Goal: Task Accomplishment & Management: Use online tool/utility

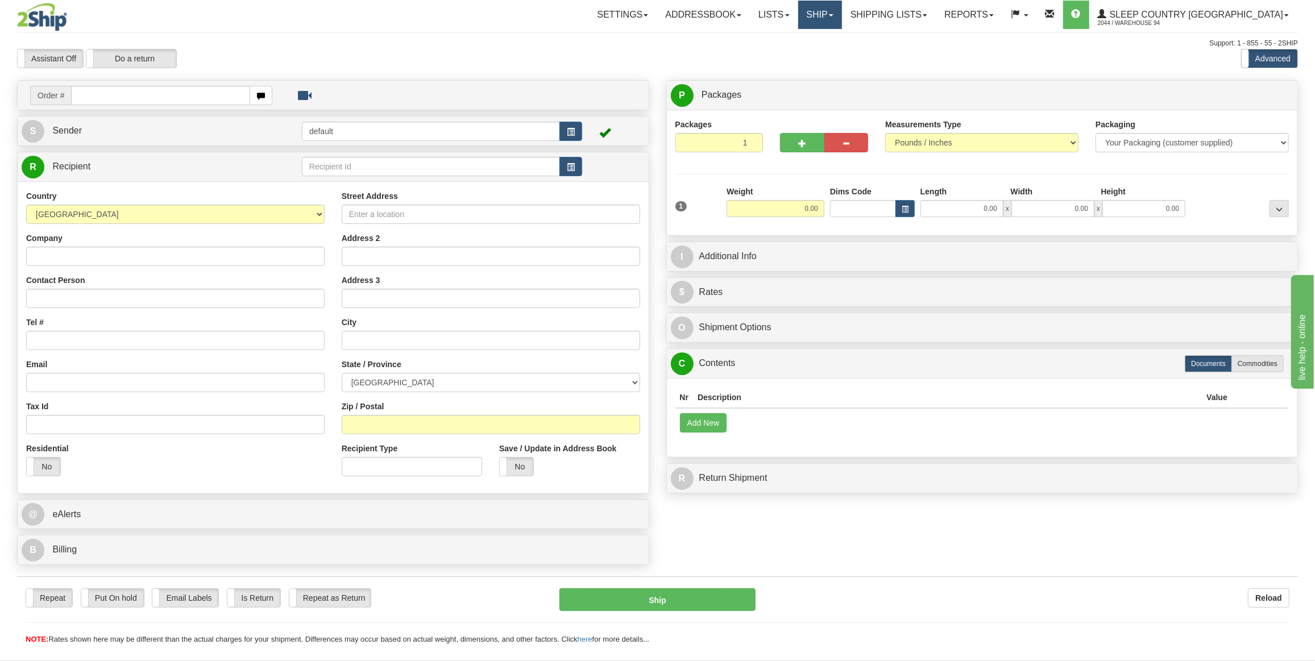
drag, startPoint x: 868, startPoint y: 13, endPoint x: 865, endPoint y: 47, distance: 34.2
click at [842, 13] on link "Ship" at bounding box center [820, 15] width 44 height 28
click at [830, 51] on span "OnHold / Order Queue" at bounding box center [790, 54] width 80 height 9
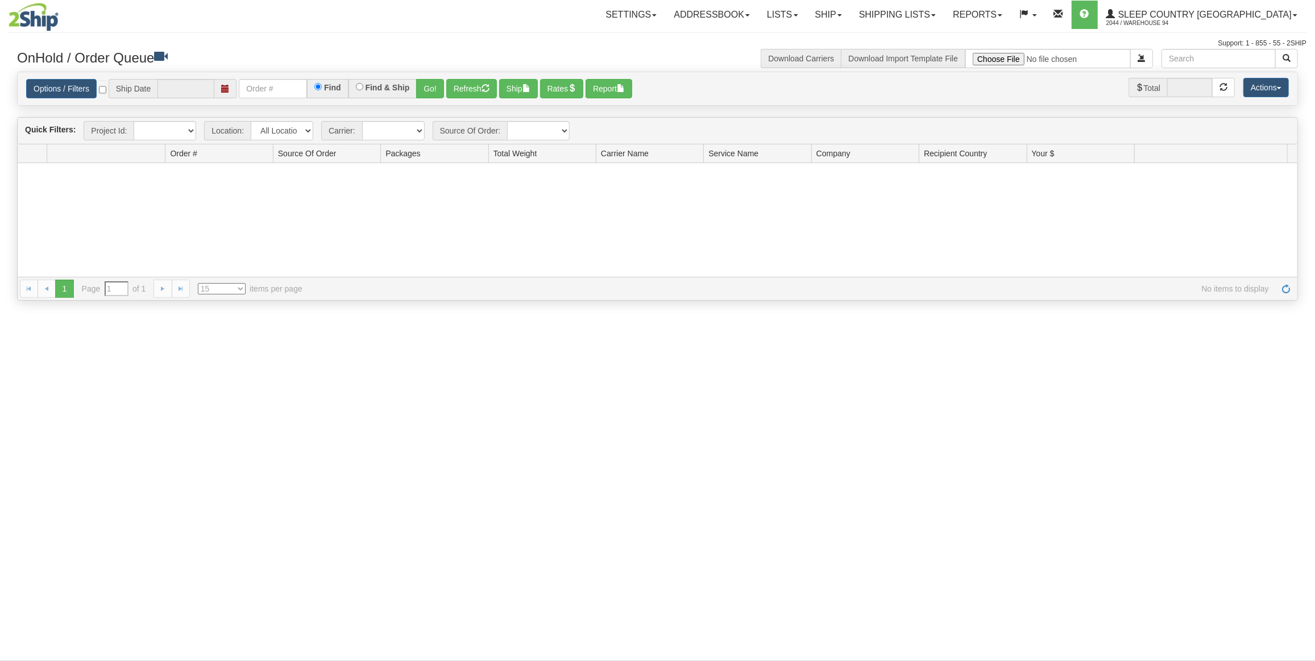
type input "[DATE]"
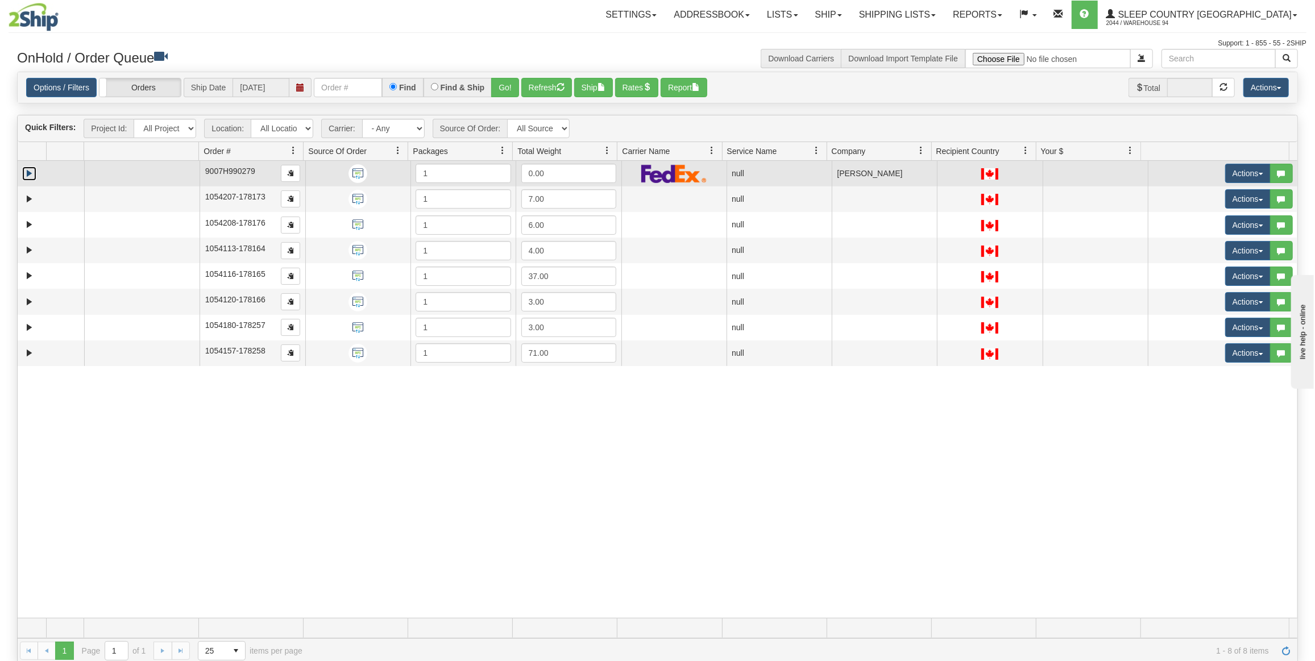
click at [26, 172] on link "Expand" at bounding box center [29, 174] width 14 height 14
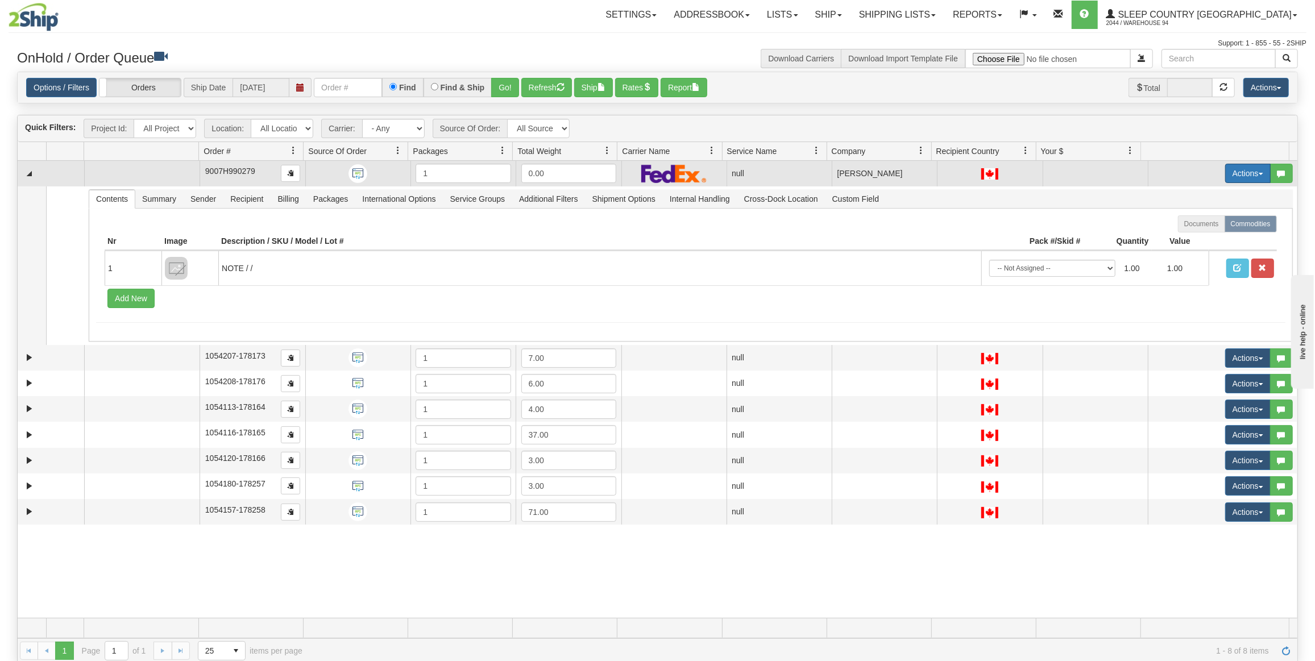
click at [1227, 171] on button "Actions" at bounding box center [1247, 173] width 45 height 19
click at [1192, 254] on span "Delete" at bounding box center [1198, 254] width 31 height 9
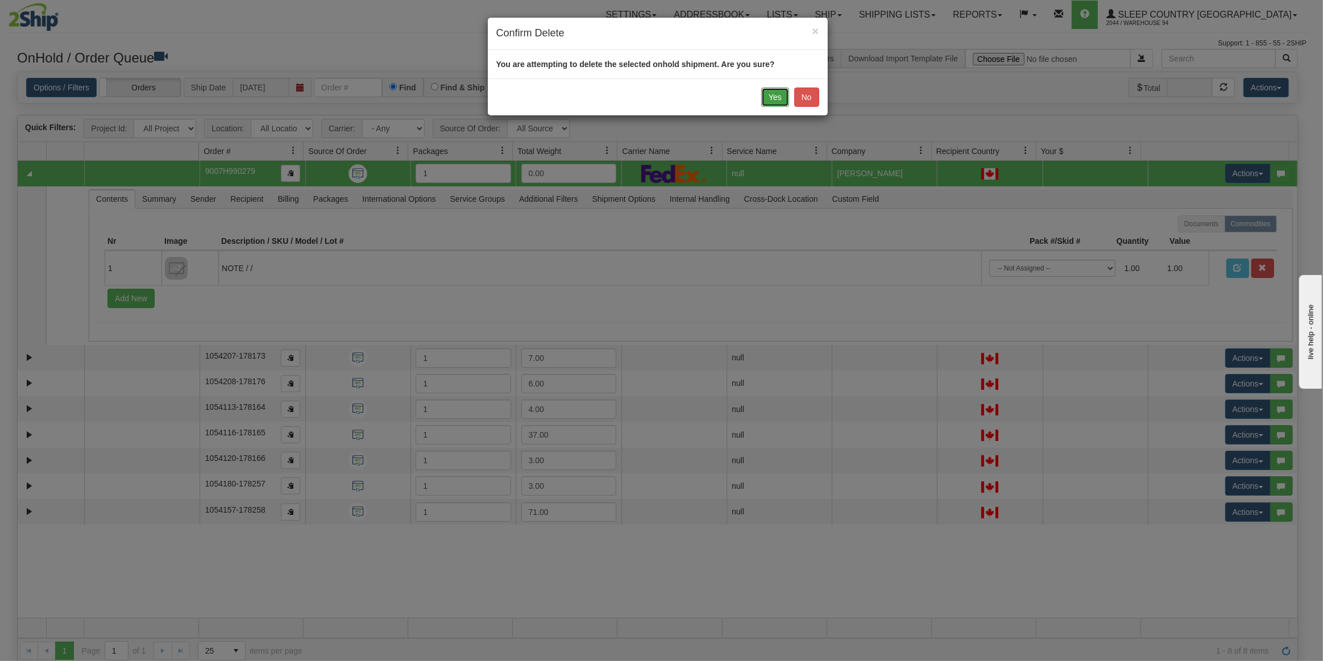
click at [774, 99] on button "Yes" at bounding box center [775, 97] width 28 height 19
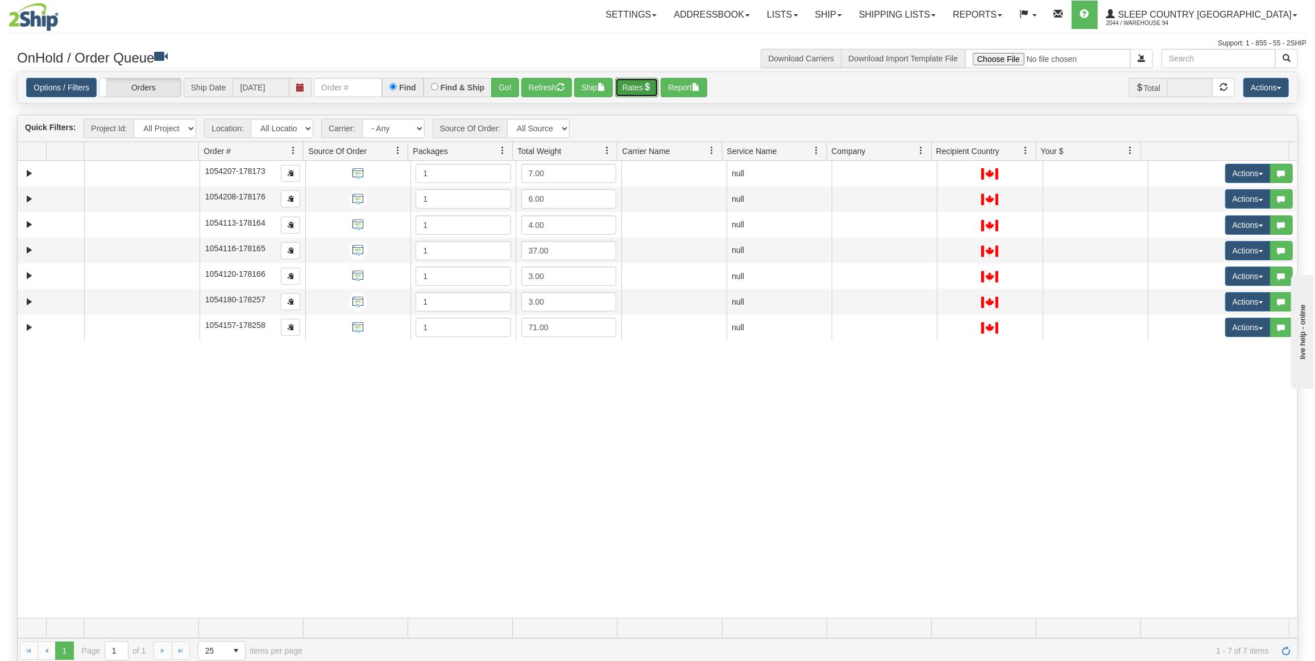
click at [633, 82] on button "Rates" at bounding box center [637, 87] width 44 height 19
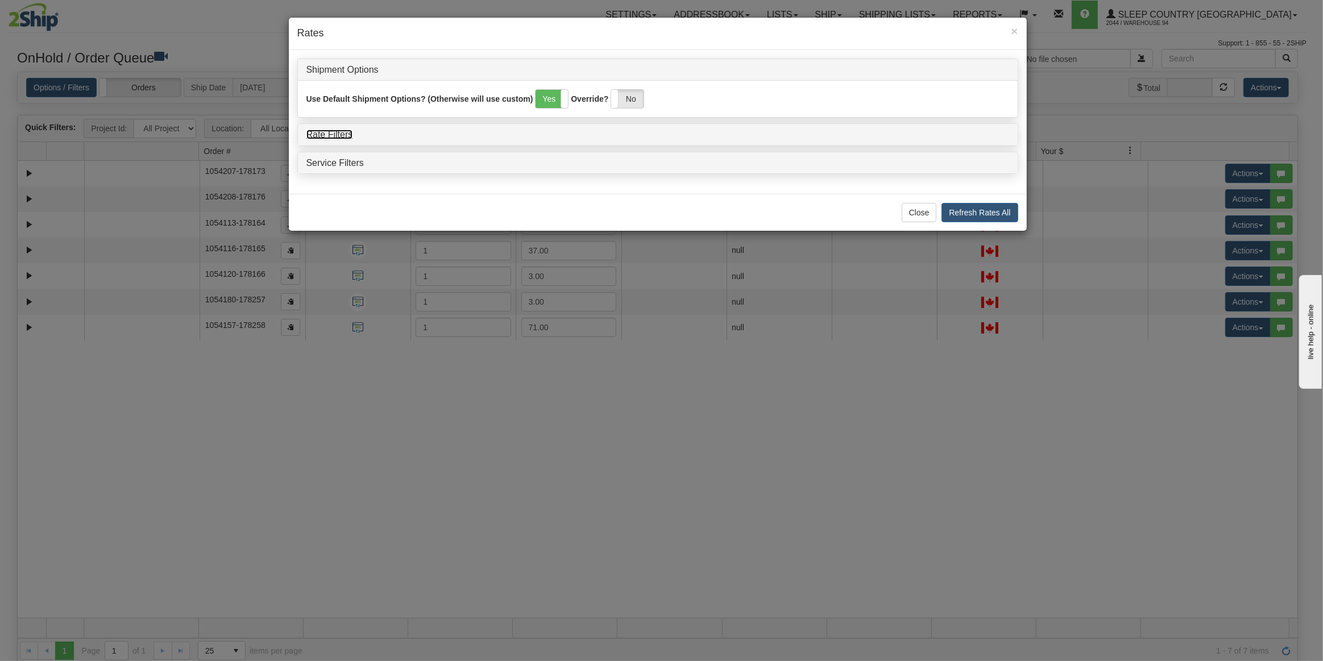
click at [345, 138] on link "Rate Filters" at bounding box center [329, 135] width 47 height 10
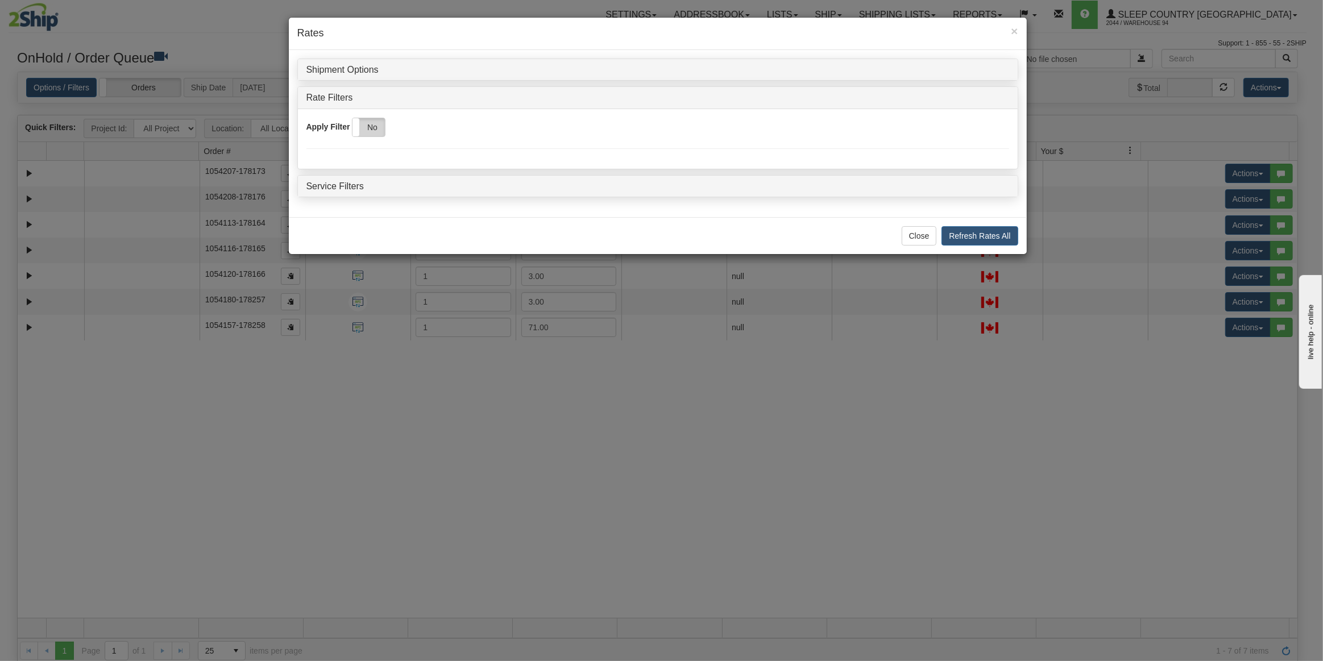
click at [370, 134] on label "No" at bounding box center [368, 127] width 32 height 18
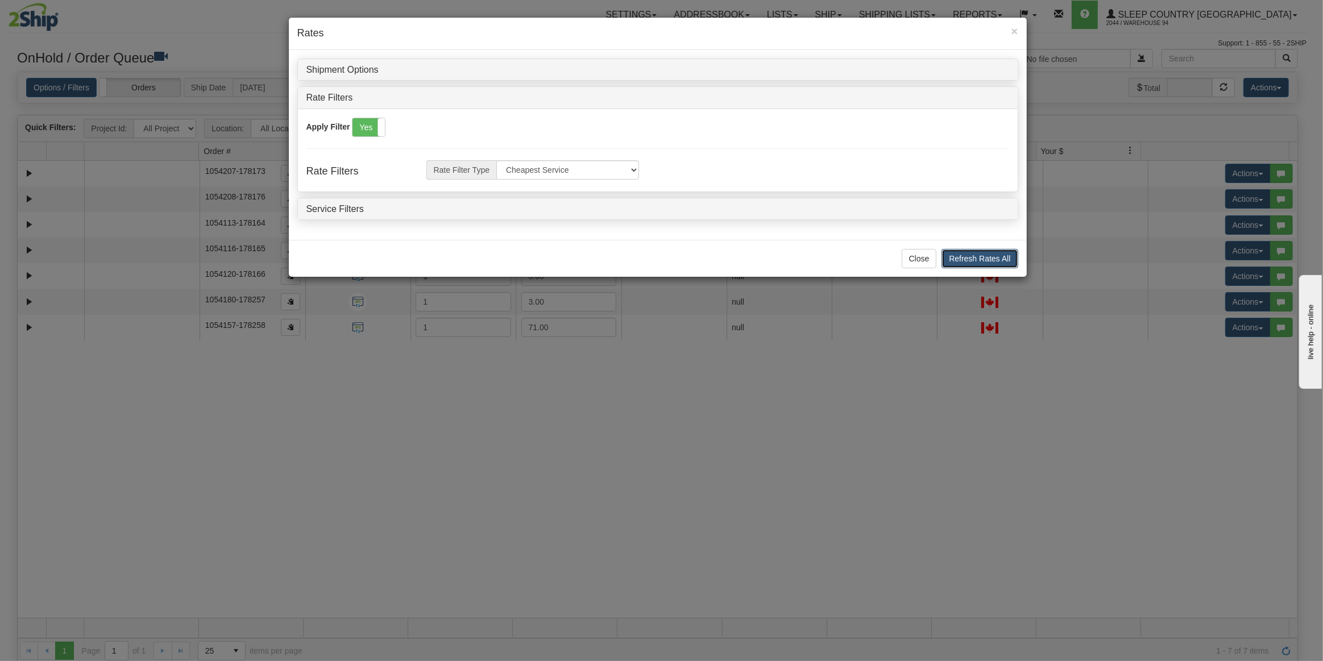
click at [962, 250] on button "Refresh Rates All" at bounding box center [979, 258] width 76 height 19
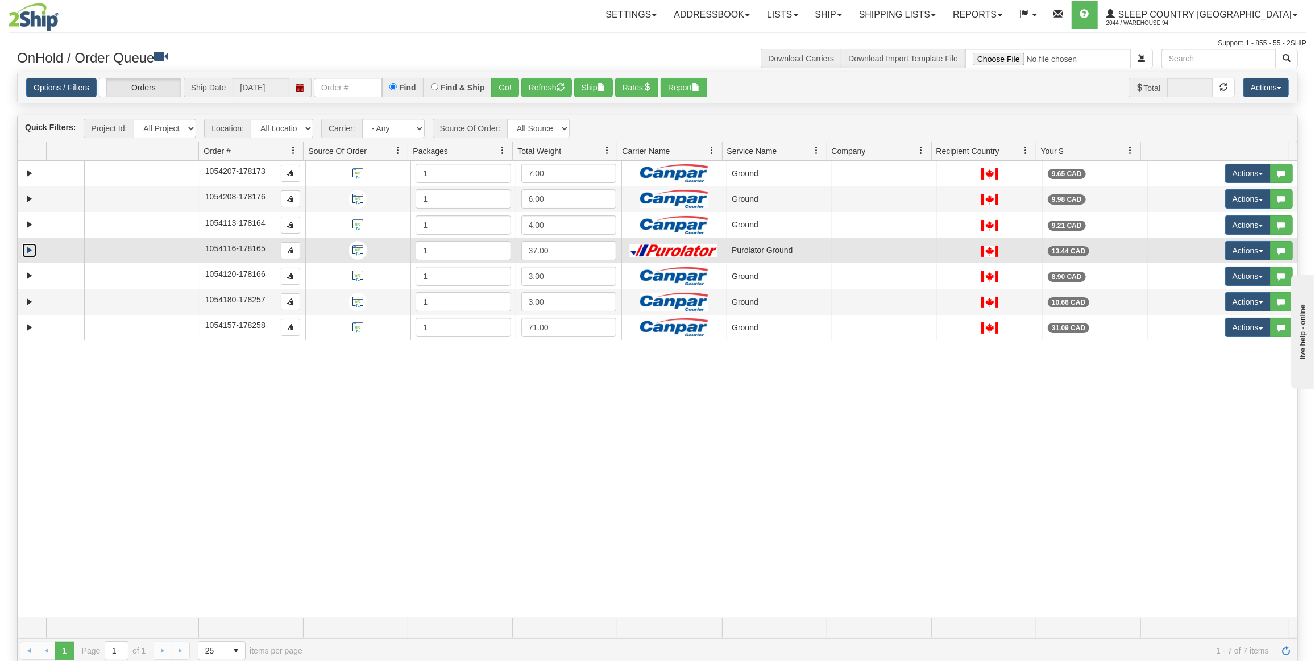
click at [31, 243] on link "Expand" at bounding box center [29, 250] width 14 height 14
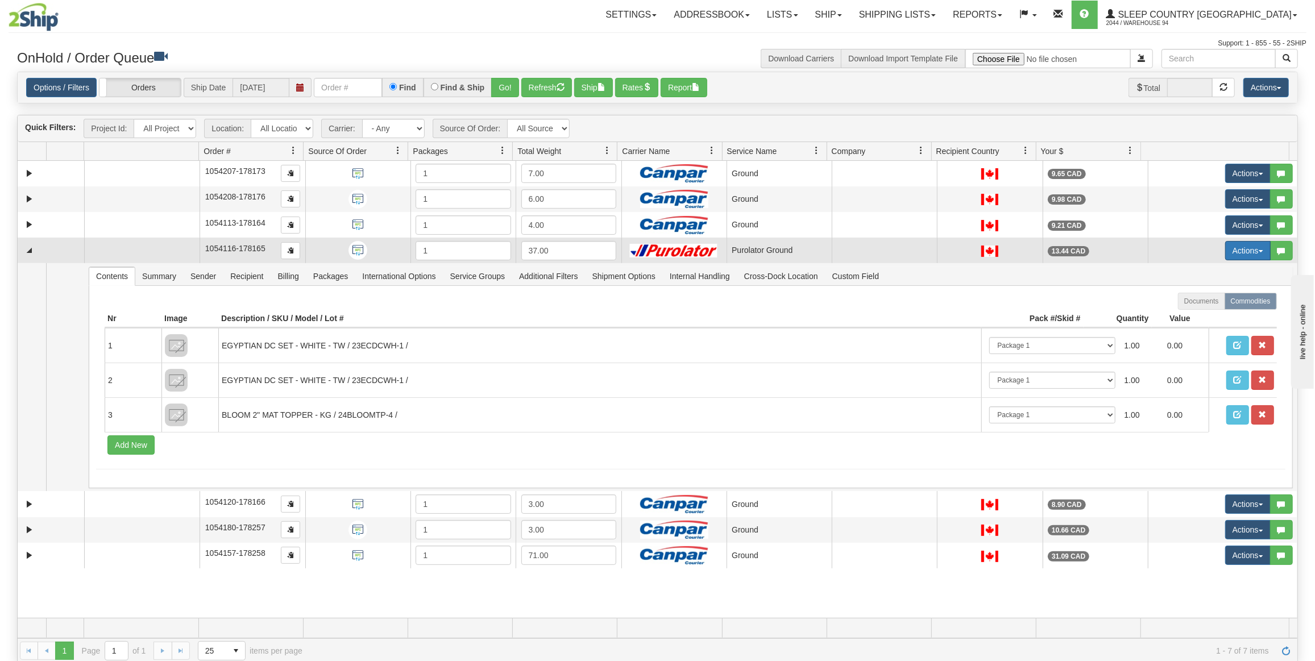
click at [1241, 251] on button "Actions" at bounding box center [1247, 250] width 45 height 19
click at [1200, 269] on span "Open" at bounding box center [1196, 272] width 27 height 9
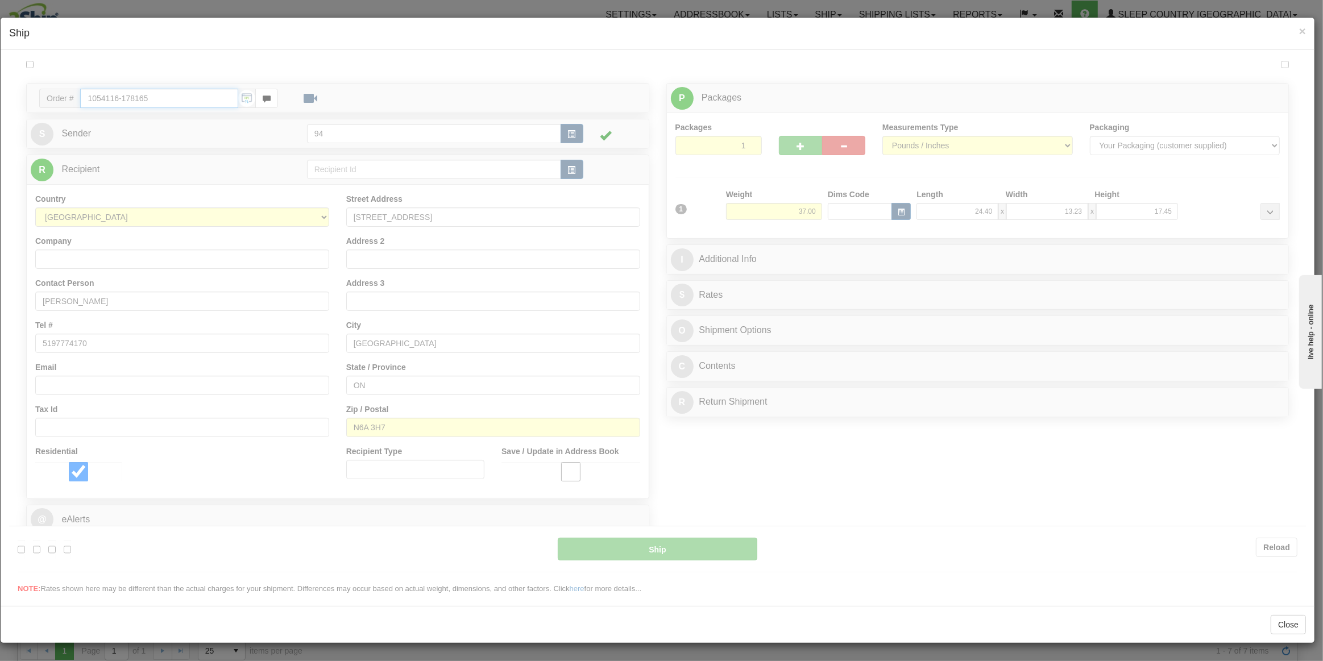
type input "260"
type input "10:42"
type input "16:00"
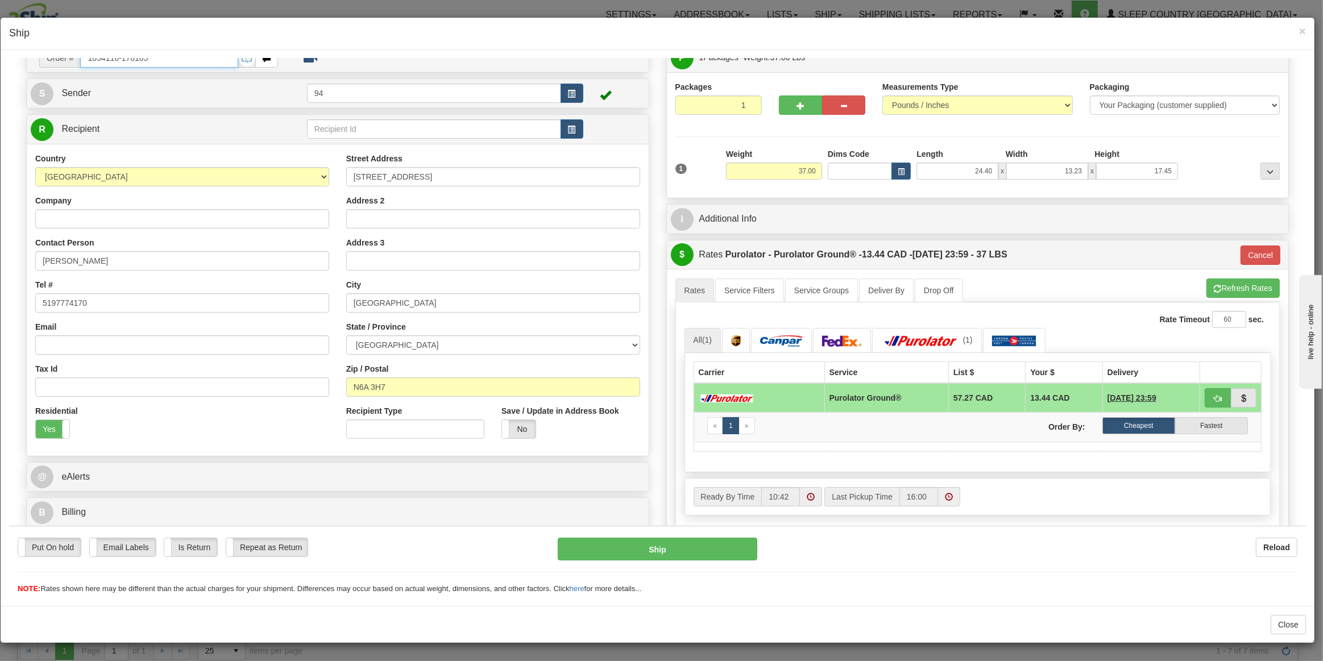
scroll to position [51, 0]
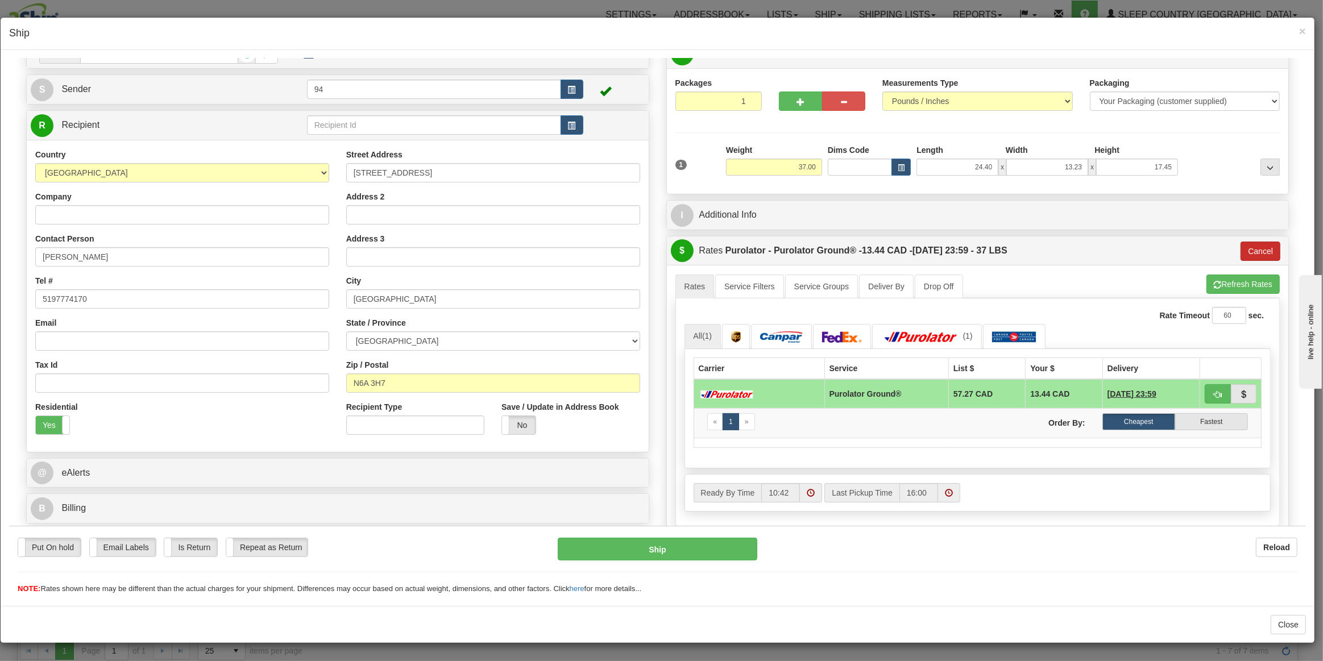
drag, startPoint x: 1265, startPoint y: 238, endPoint x: 1262, endPoint y: 246, distance: 8.1
click at [1265, 238] on div "$ Rates Purolator - Purolator Ground® - 13.44 CAD - 08/25/2025 23:59 - 37 LBS C…" at bounding box center [978, 250] width 622 height 29
click at [1258, 252] on button "Cancel" at bounding box center [1260, 250] width 40 height 19
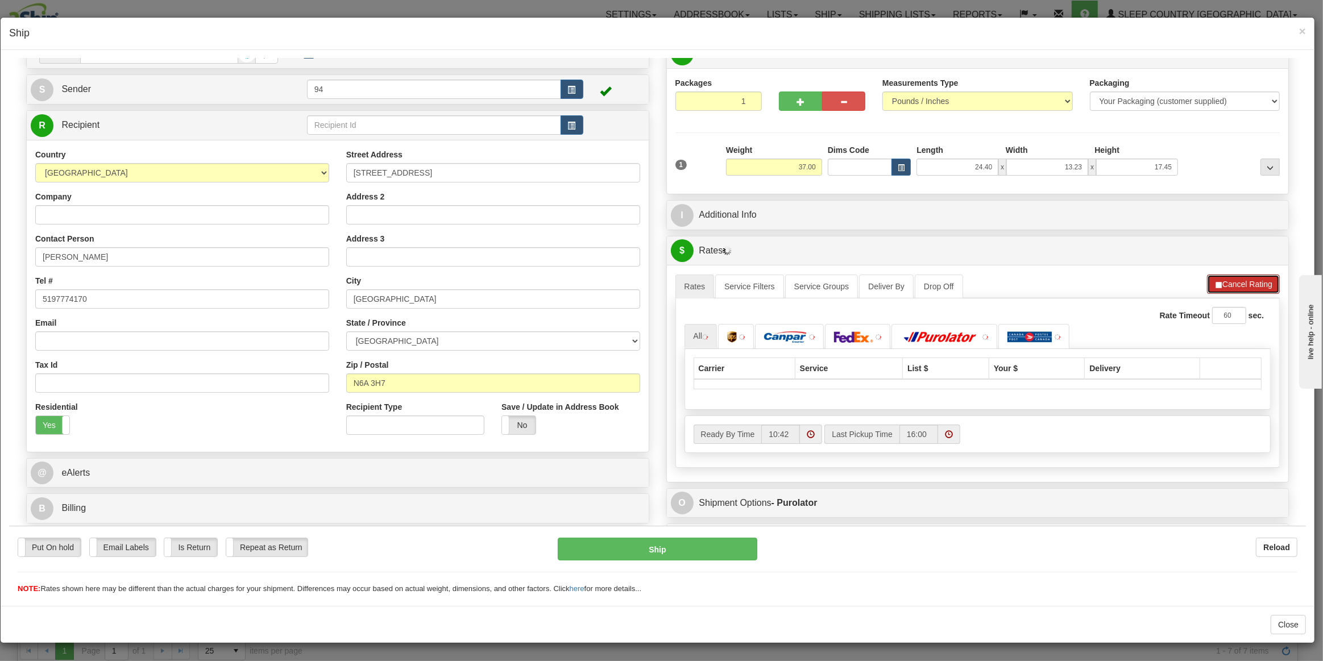
click at [1242, 279] on button "Cancel Rating" at bounding box center [1243, 283] width 73 height 19
click at [1242, 279] on button "Refresh Rates" at bounding box center [1242, 283] width 73 height 19
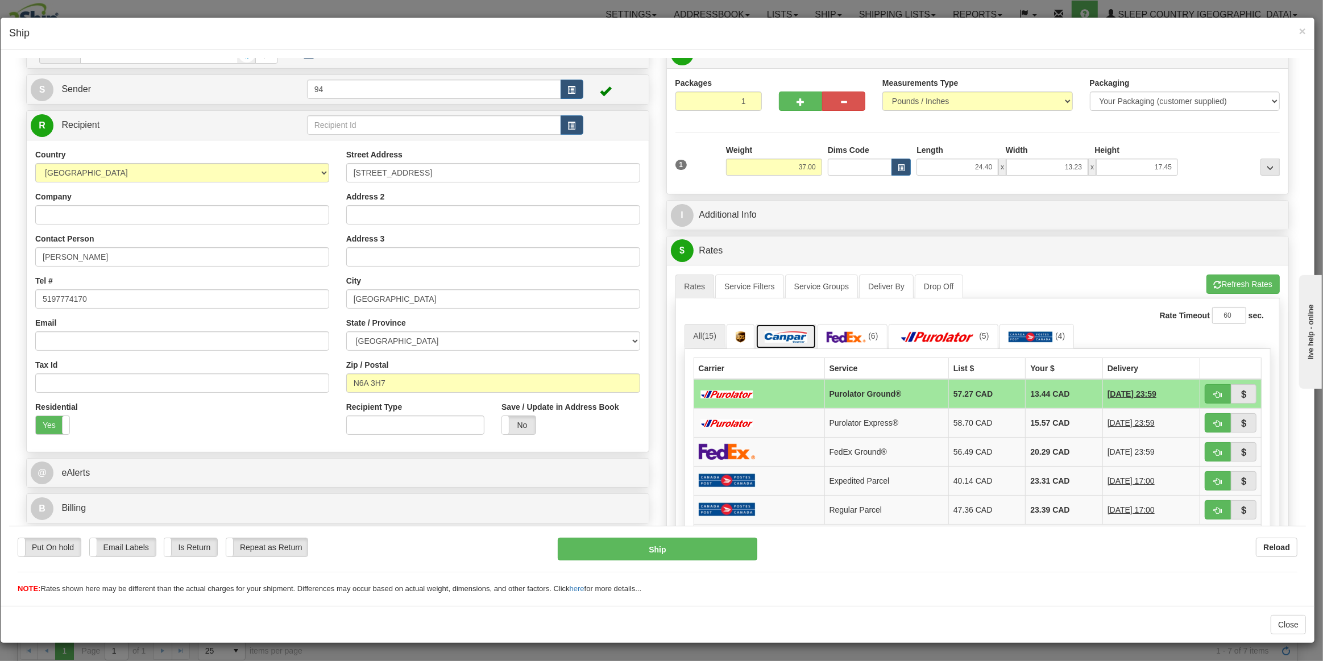
click at [794, 344] on link at bounding box center [786, 335] width 61 height 24
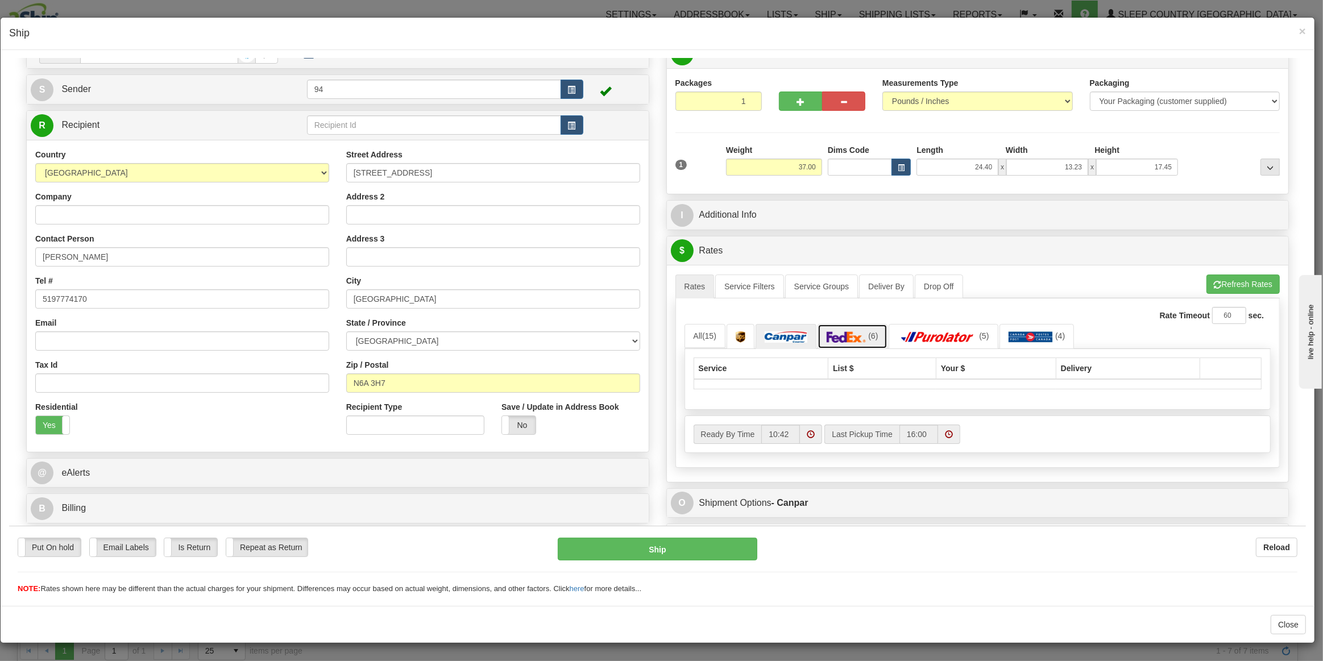
click at [839, 343] on link "(6)" at bounding box center [853, 335] width 70 height 24
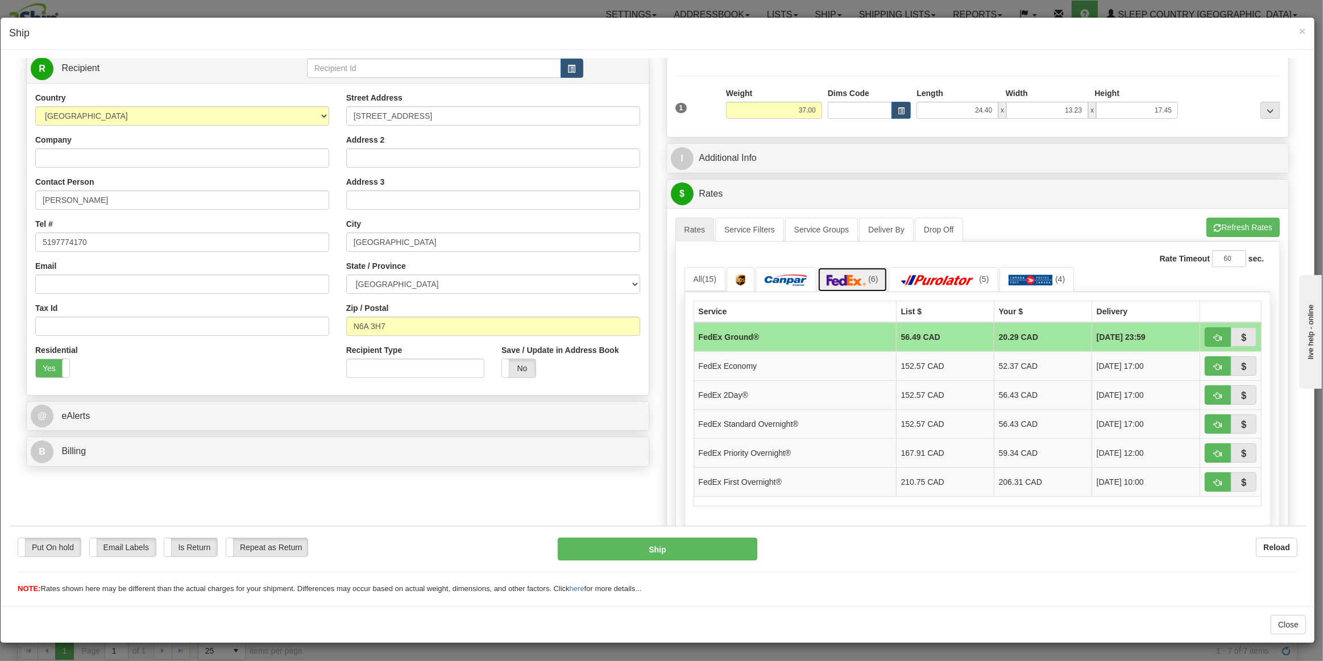
scroll to position [0, 0]
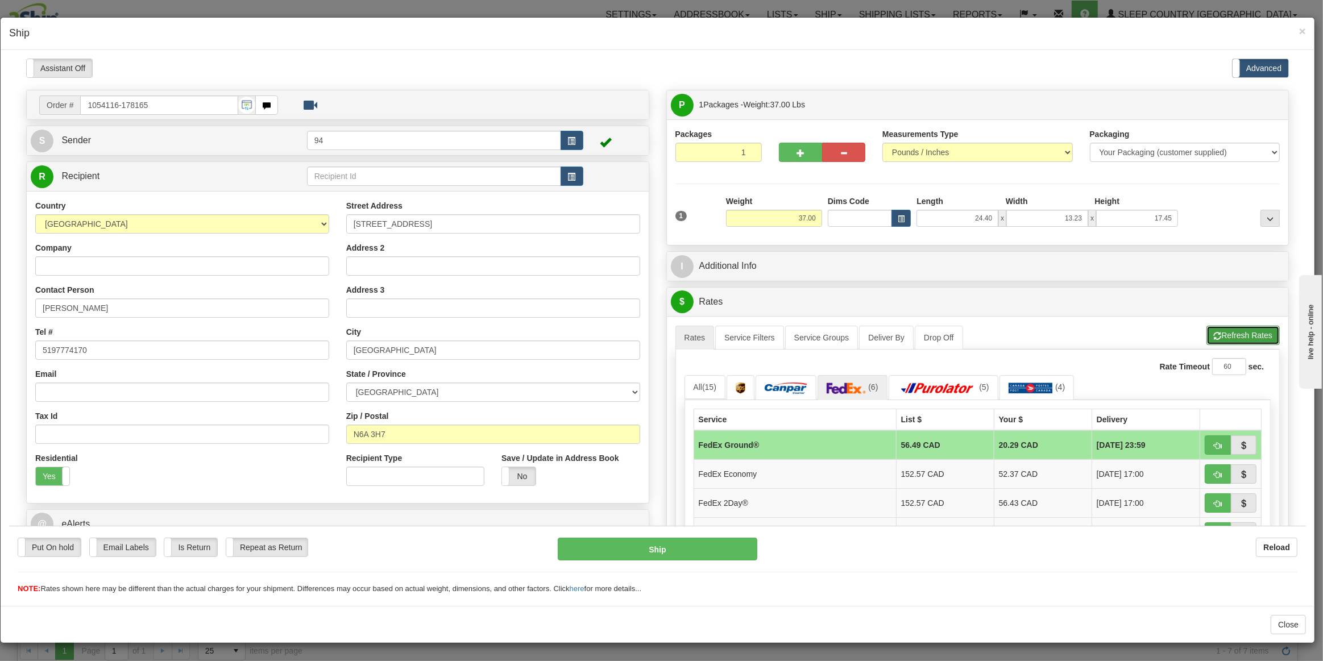
click at [1228, 333] on button "Refresh Rates" at bounding box center [1242, 334] width 73 height 19
click at [807, 385] on img at bounding box center [798, 387] width 43 height 11
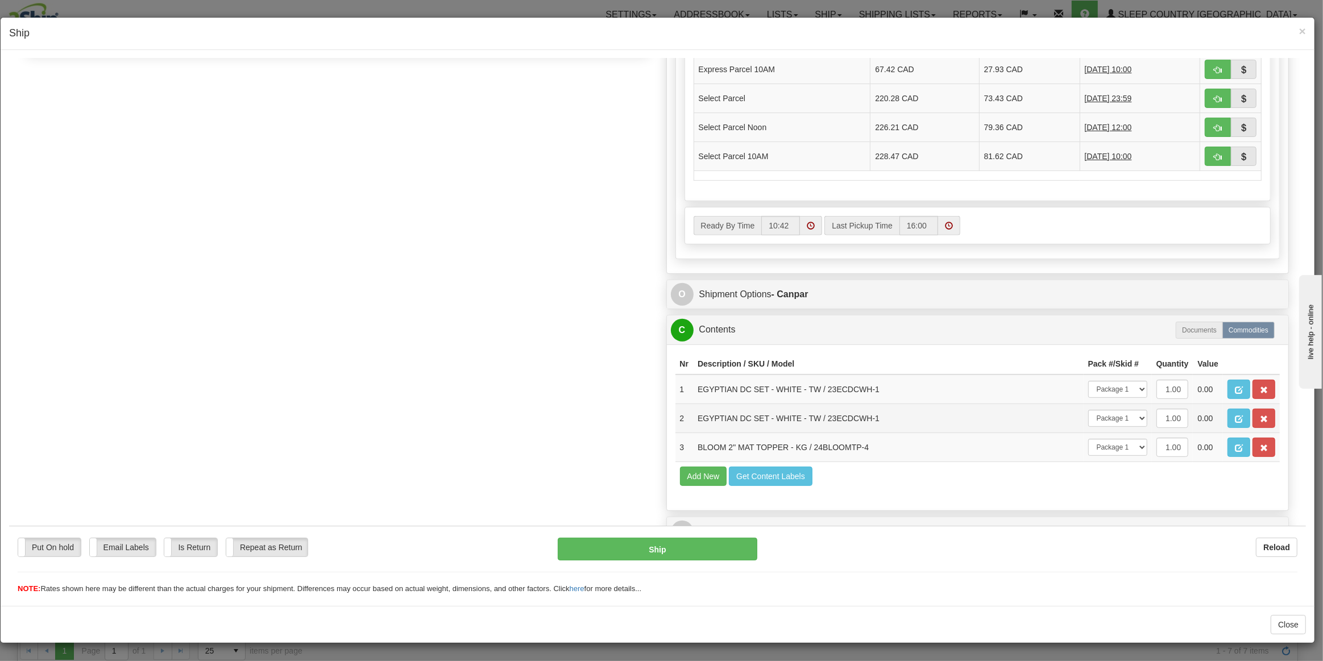
scroll to position [524, 0]
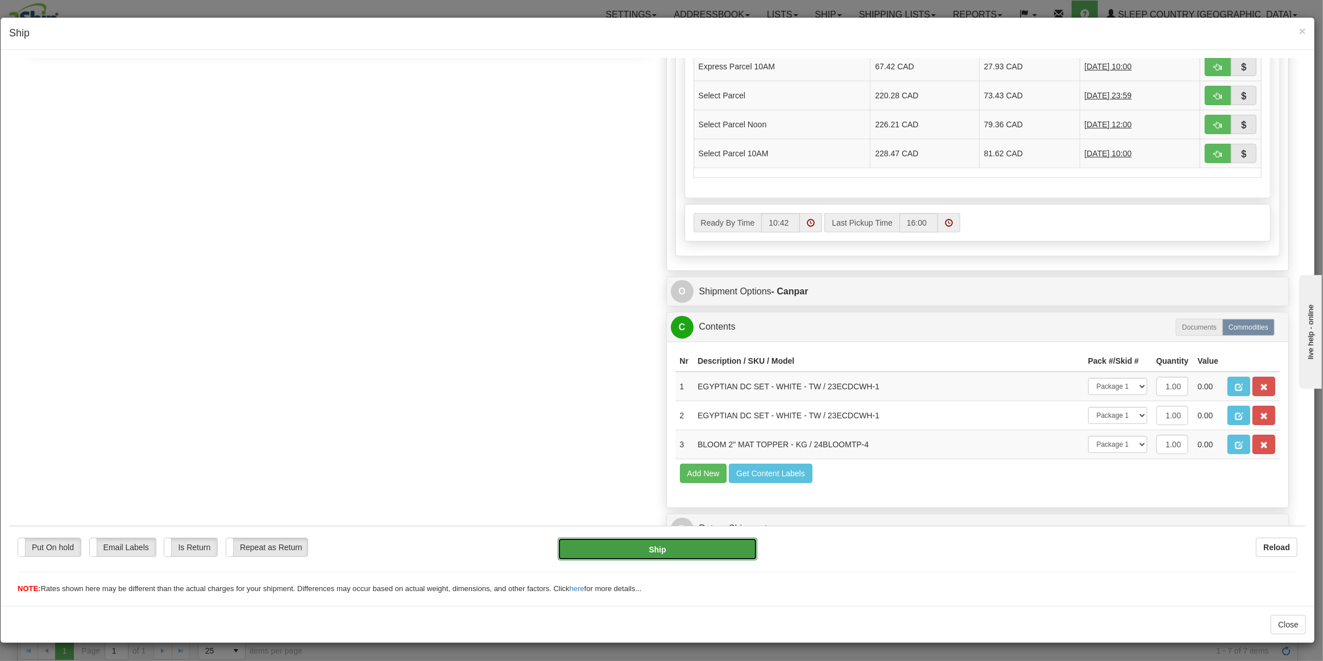
click at [644, 543] on button "Ship" at bounding box center [657, 548] width 199 height 23
type input "1"
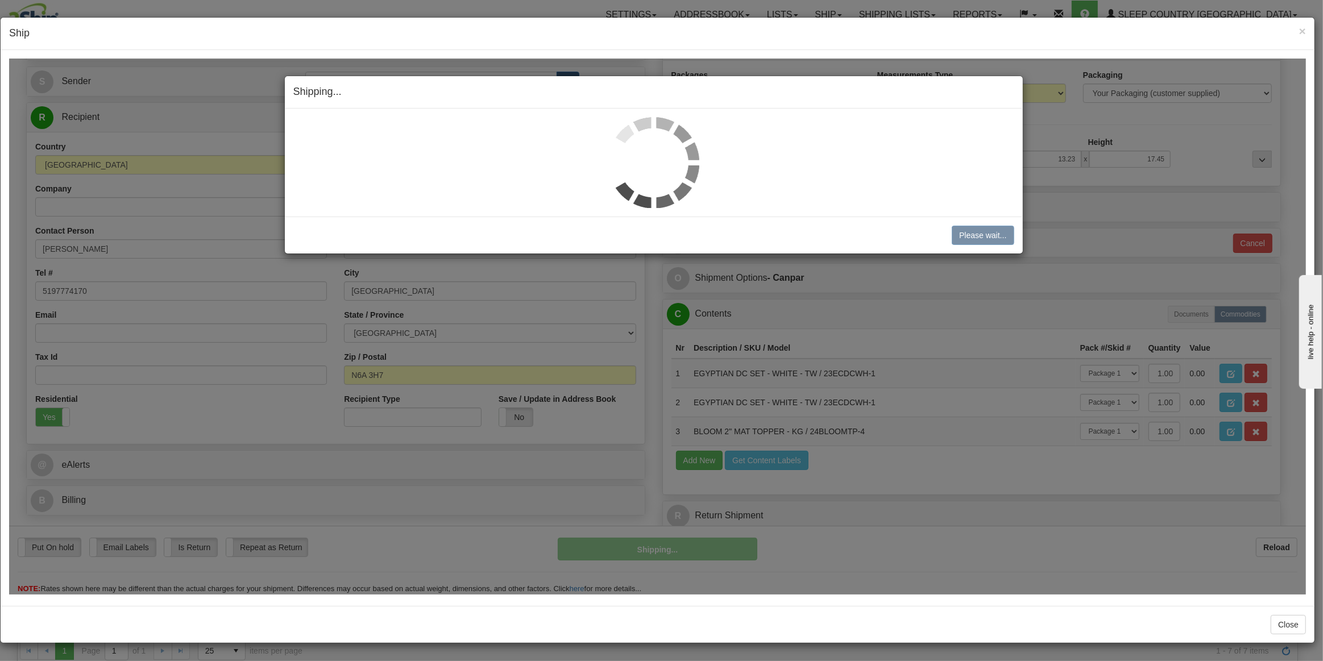
scroll to position [55, 0]
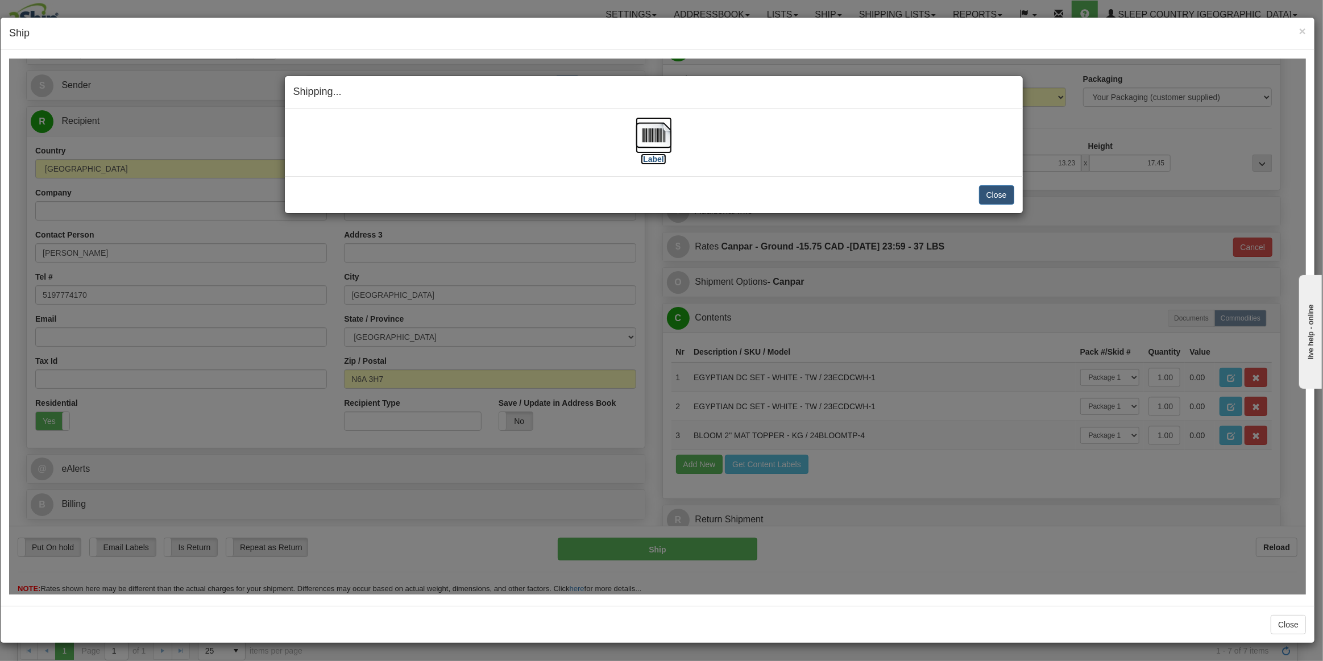
click at [663, 138] on img at bounding box center [654, 135] width 36 height 36
click at [998, 188] on button "Close" at bounding box center [996, 194] width 35 height 19
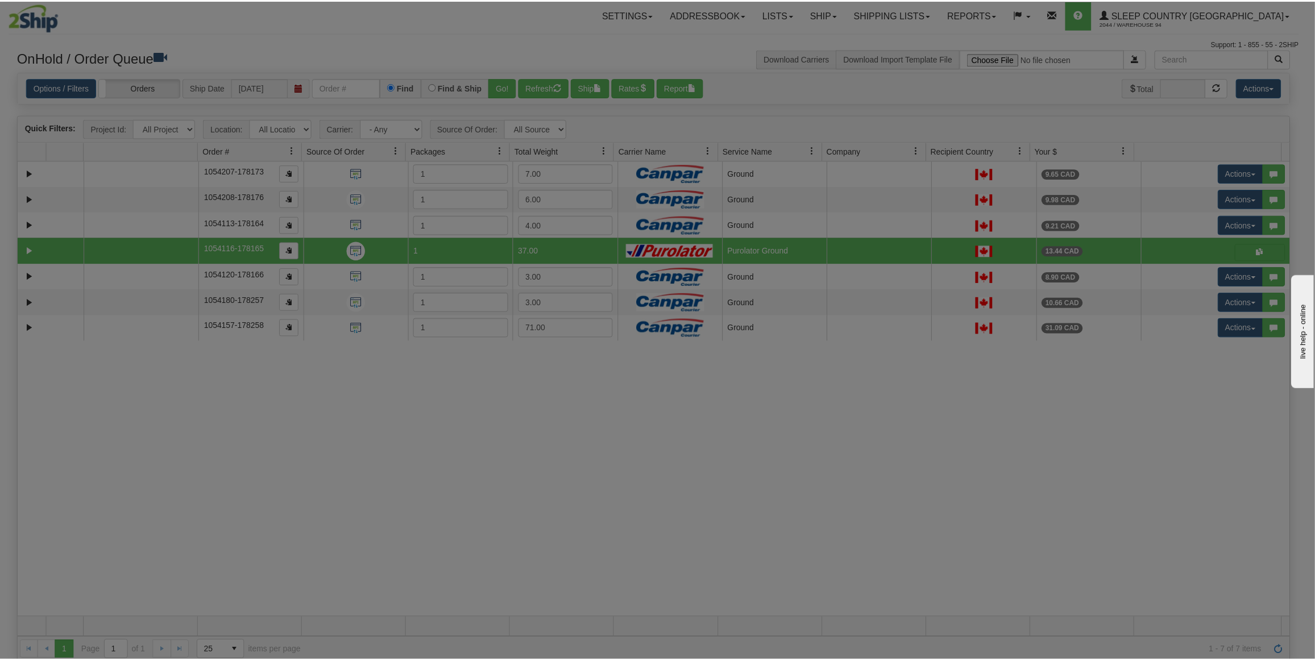
scroll to position [0, 0]
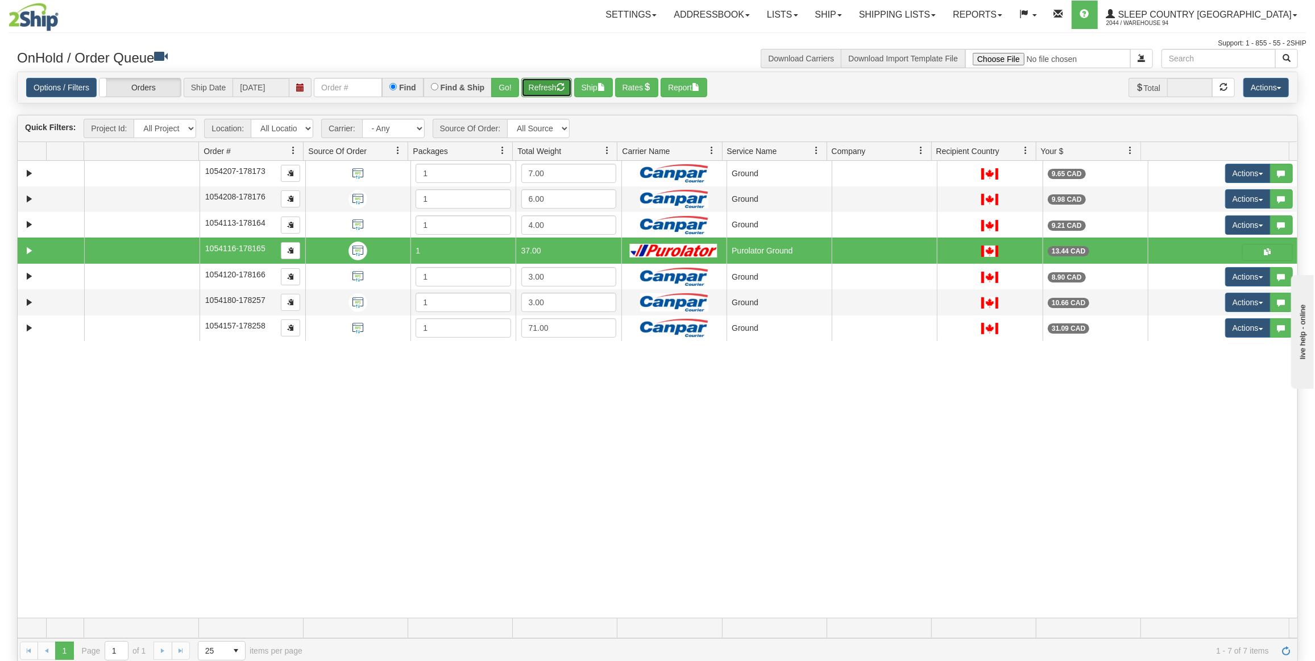
click at [554, 90] on button "Refresh" at bounding box center [546, 87] width 51 height 19
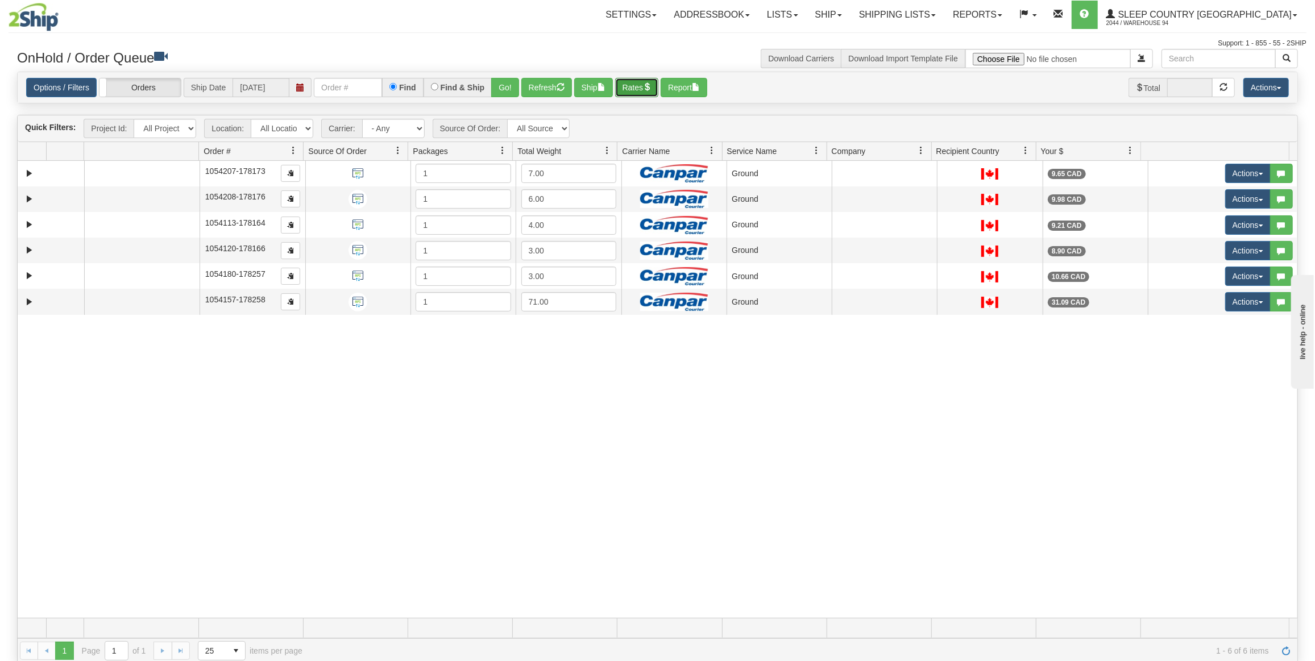
click at [641, 87] on button "Rates" at bounding box center [637, 87] width 44 height 19
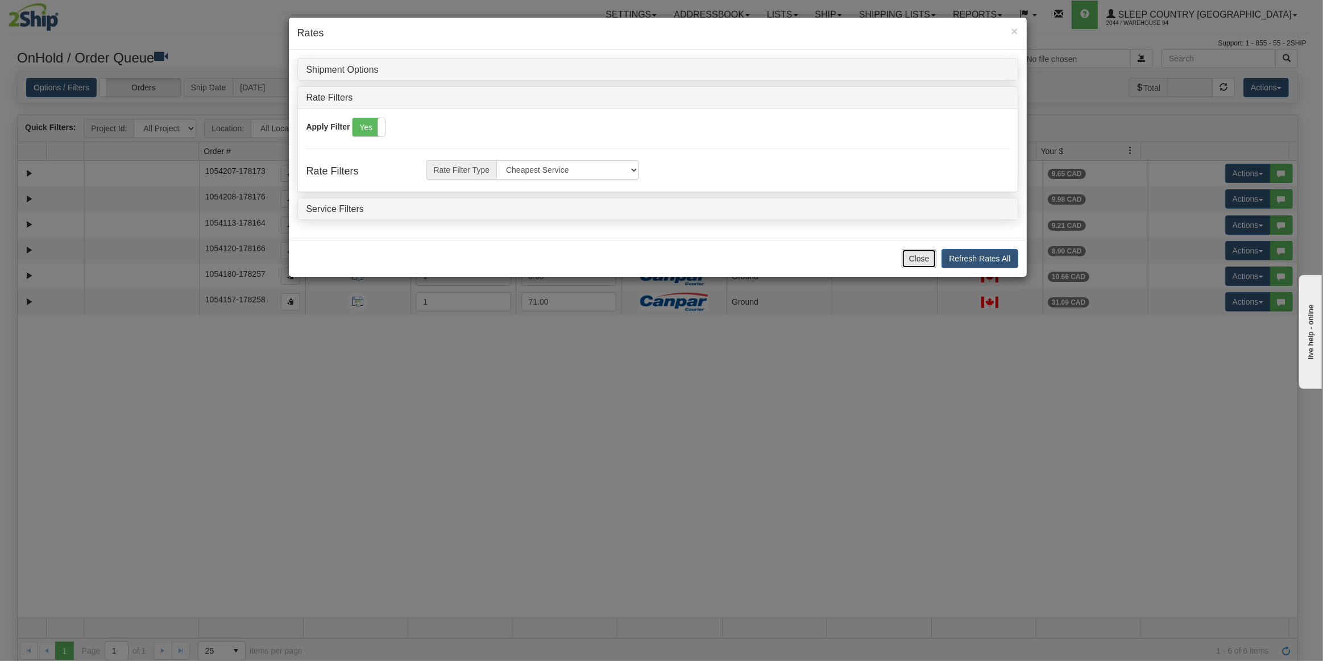
click at [918, 259] on button "Close" at bounding box center [919, 258] width 35 height 19
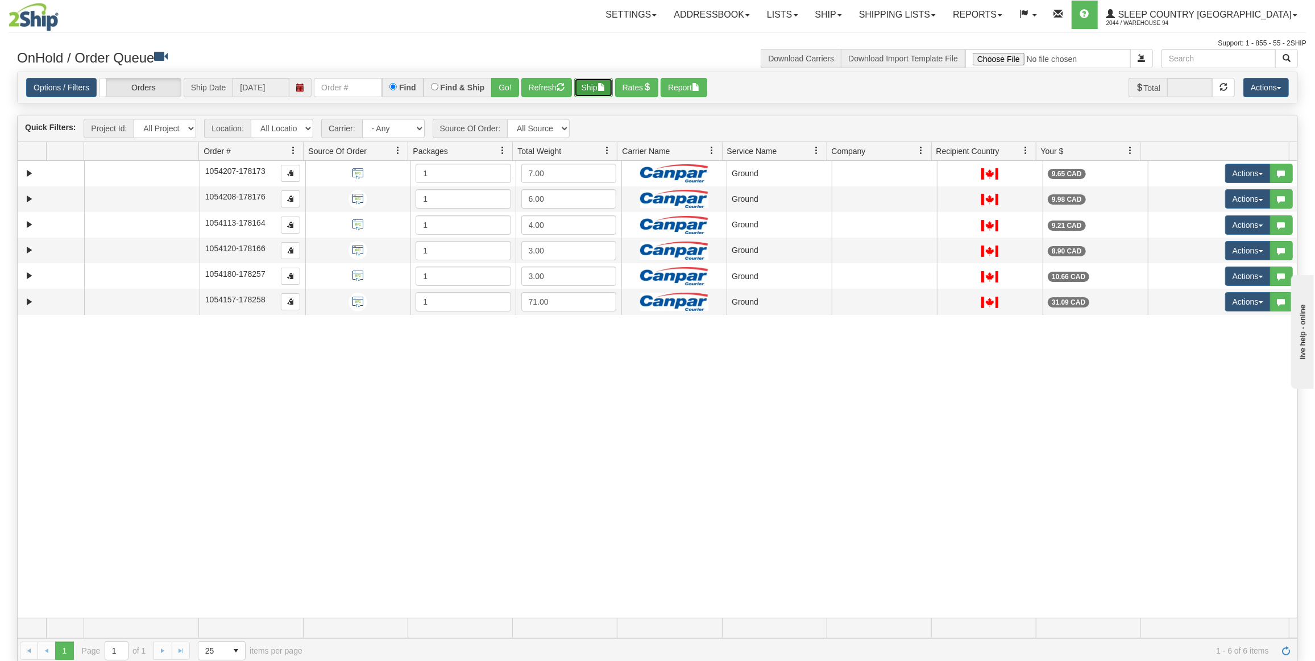
click at [582, 92] on button "Ship" at bounding box center [593, 87] width 39 height 19
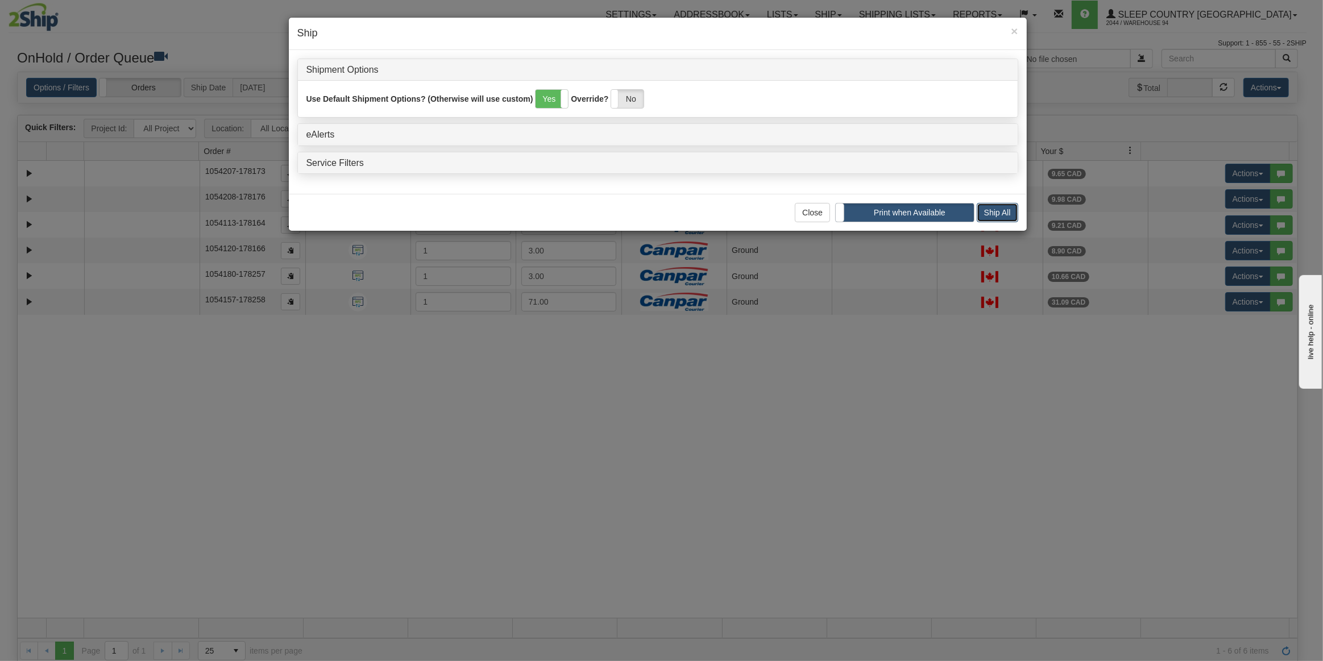
click at [985, 210] on button "Ship All" at bounding box center [998, 212] width 42 height 19
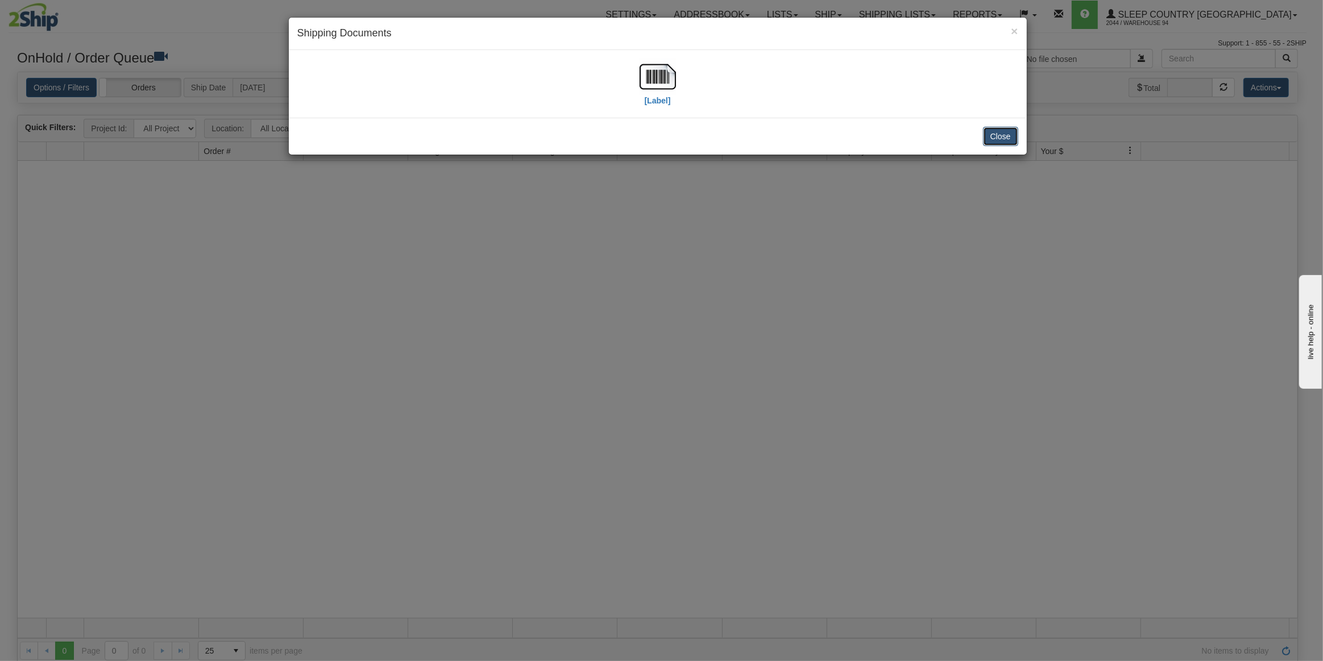
click at [997, 136] on button "Close" at bounding box center [1000, 136] width 35 height 19
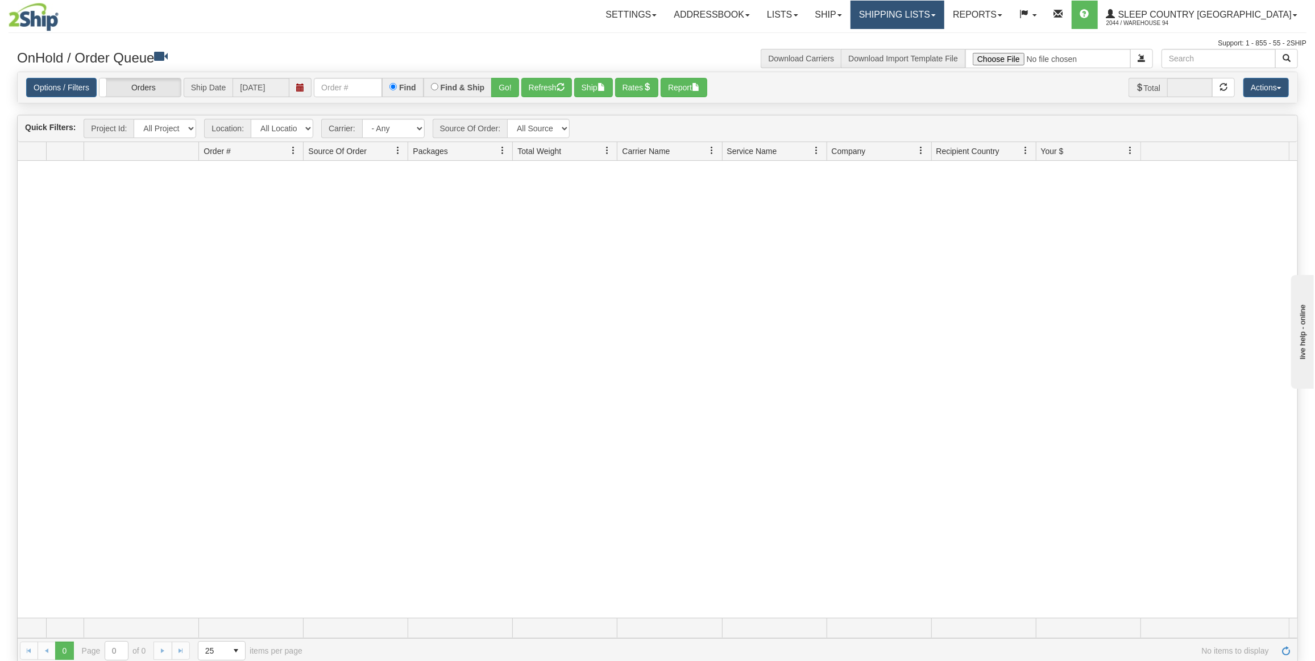
click at [944, 14] on link "Shipping lists" at bounding box center [897, 15] width 94 height 28
click at [911, 37] on span "Current Shipments" at bounding box center [877, 39] width 67 height 9
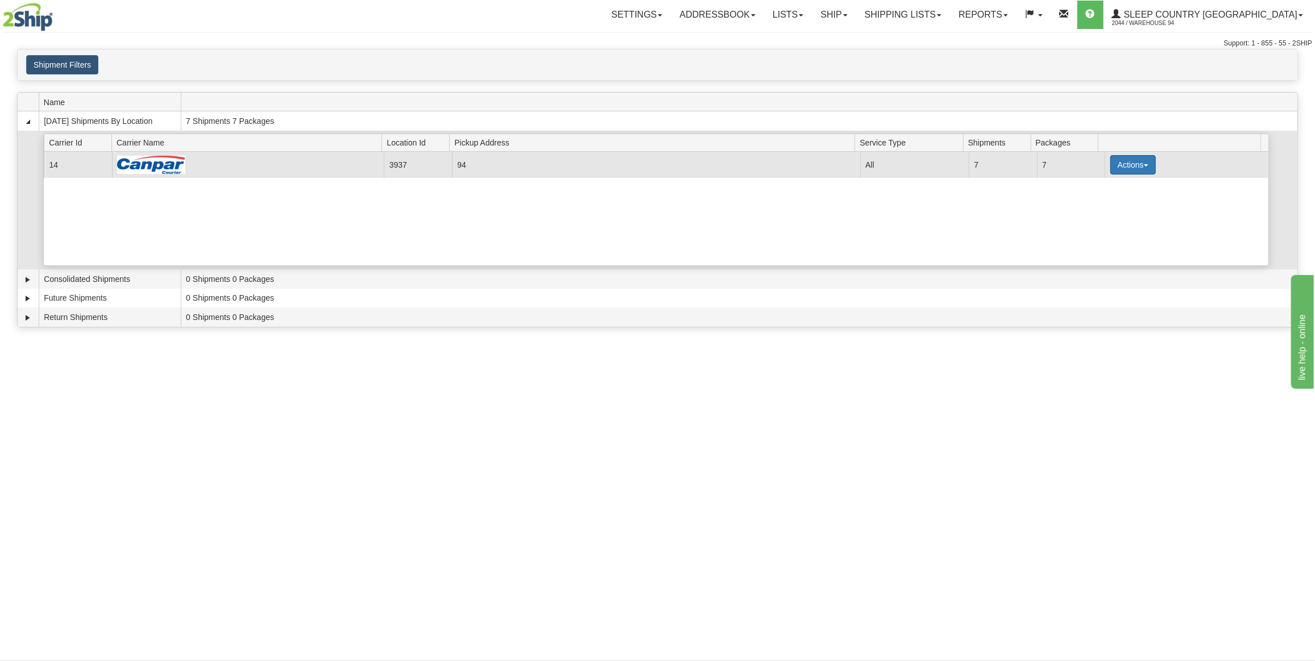
click at [1118, 155] on button "Actions" at bounding box center [1132, 164] width 45 height 19
click at [1091, 248] on link "Print" at bounding box center [1109, 245] width 91 height 15
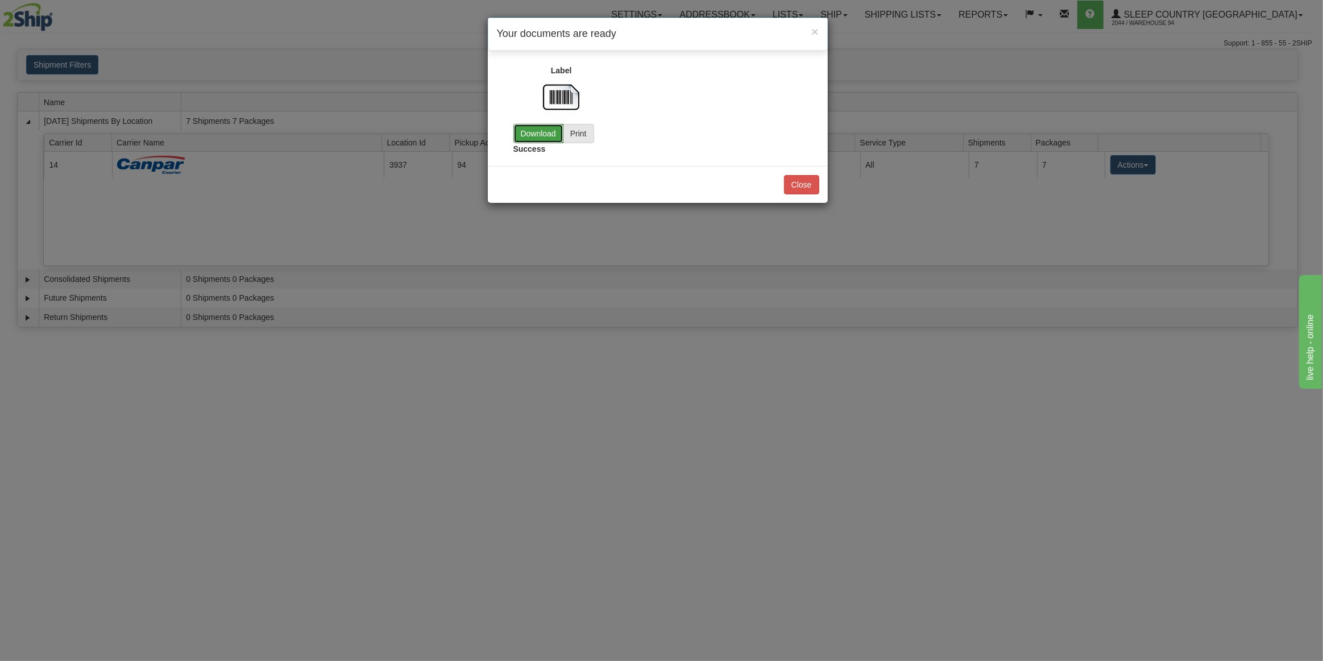
click at [541, 135] on link "Download" at bounding box center [538, 133] width 50 height 19
click at [795, 181] on button "Close" at bounding box center [801, 184] width 35 height 19
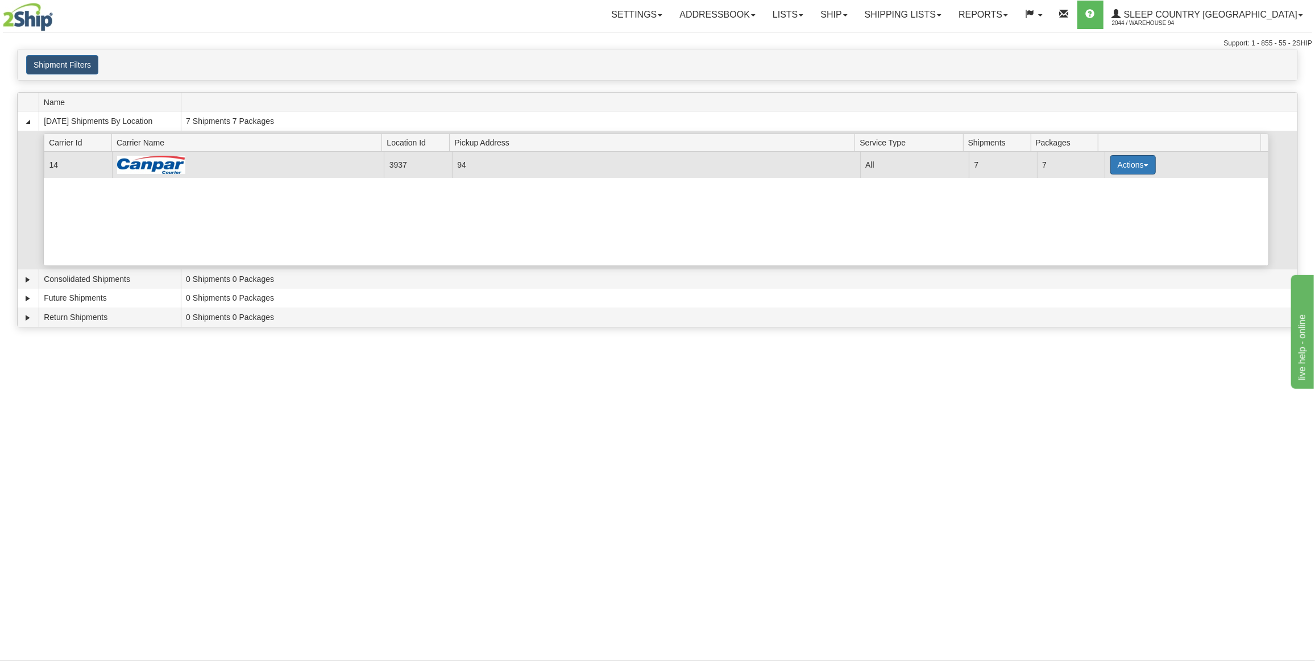
click at [1115, 166] on button "Actions" at bounding box center [1132, 164] width 45 height 19
click at [1090, 182] on span "Details" at bounding box center [1091, 186] width 31 height 8
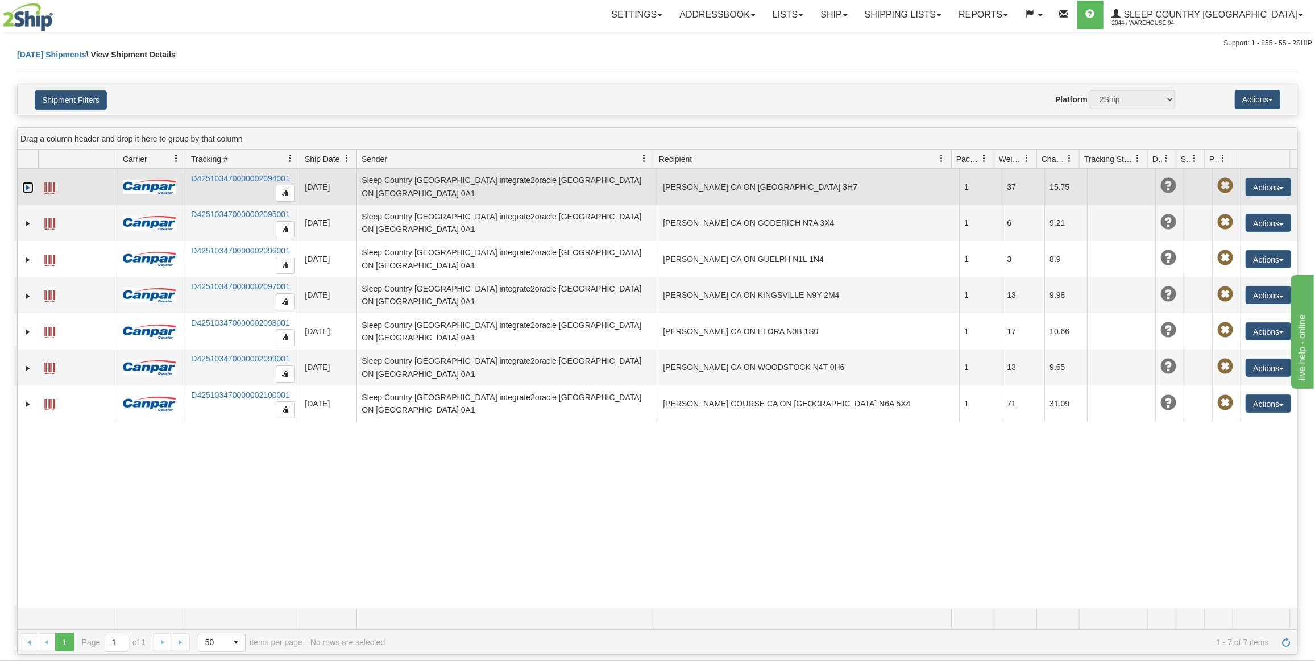
click at [27, 185] on link "Expand" at bounding box center [27, 187] width 11 height 11
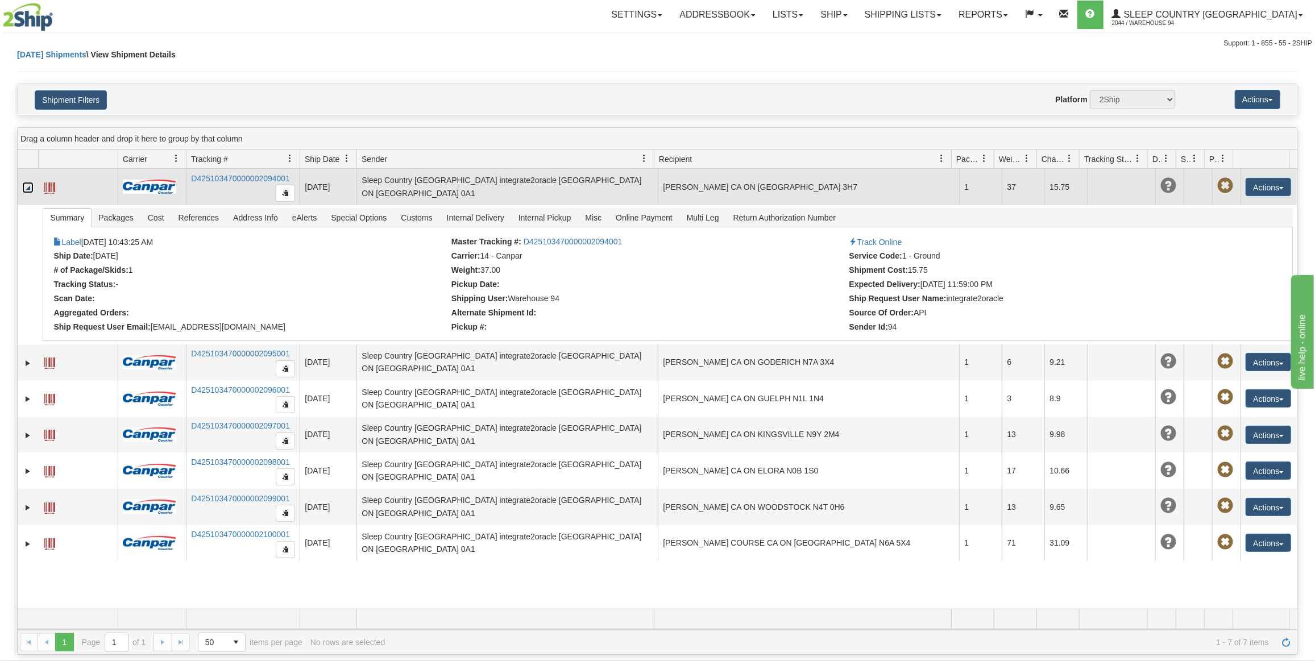
click at [22, 186] on td at bounding box center [28, 187] width 20 height 36
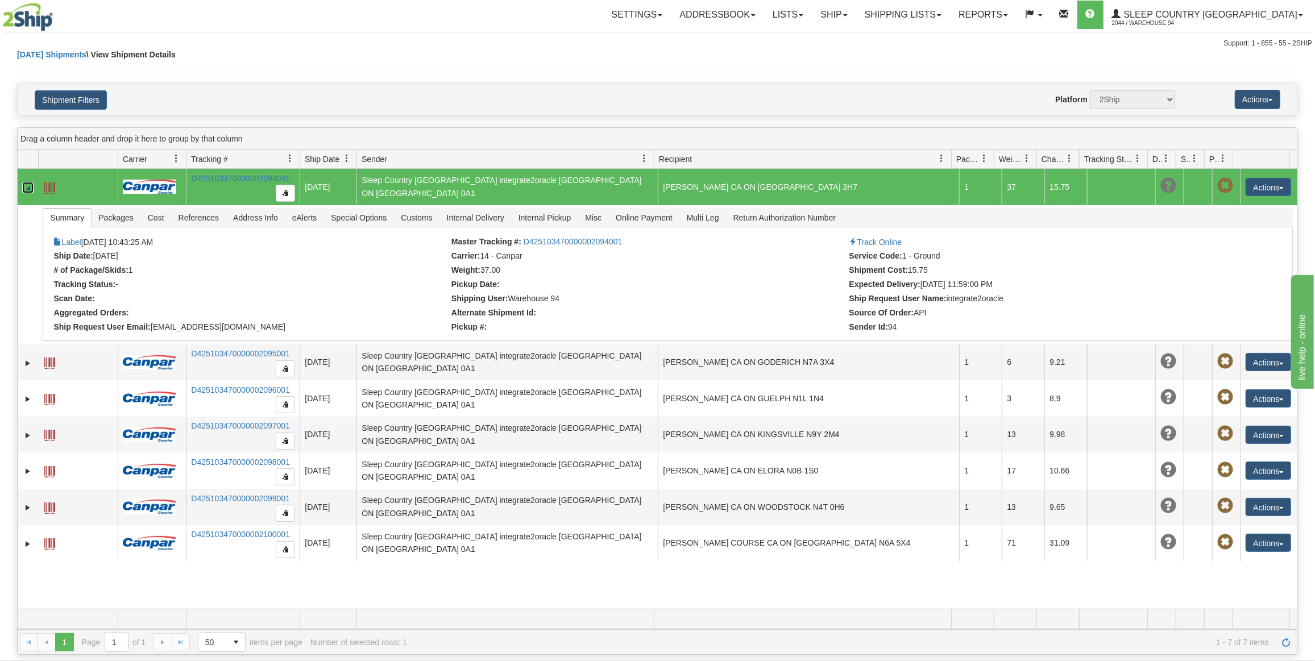
click at [27, 185] on link "Collapse" at bounding box center [27, 187] width 11 height 11
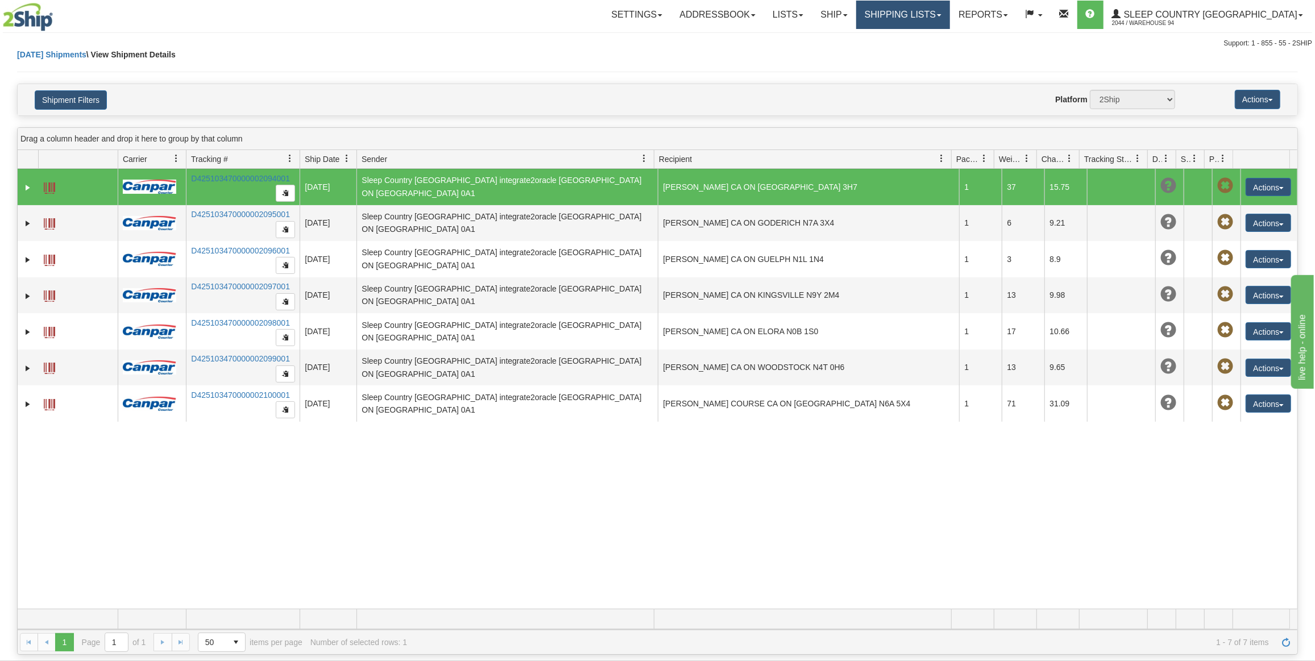
click at [936, 28] on link "Shipping lists" at bounding box center [903, 15] width 94 height 28
click at [927, 44] on link "Current Shipments" at bounding box center [894, 39] width 111 height 15
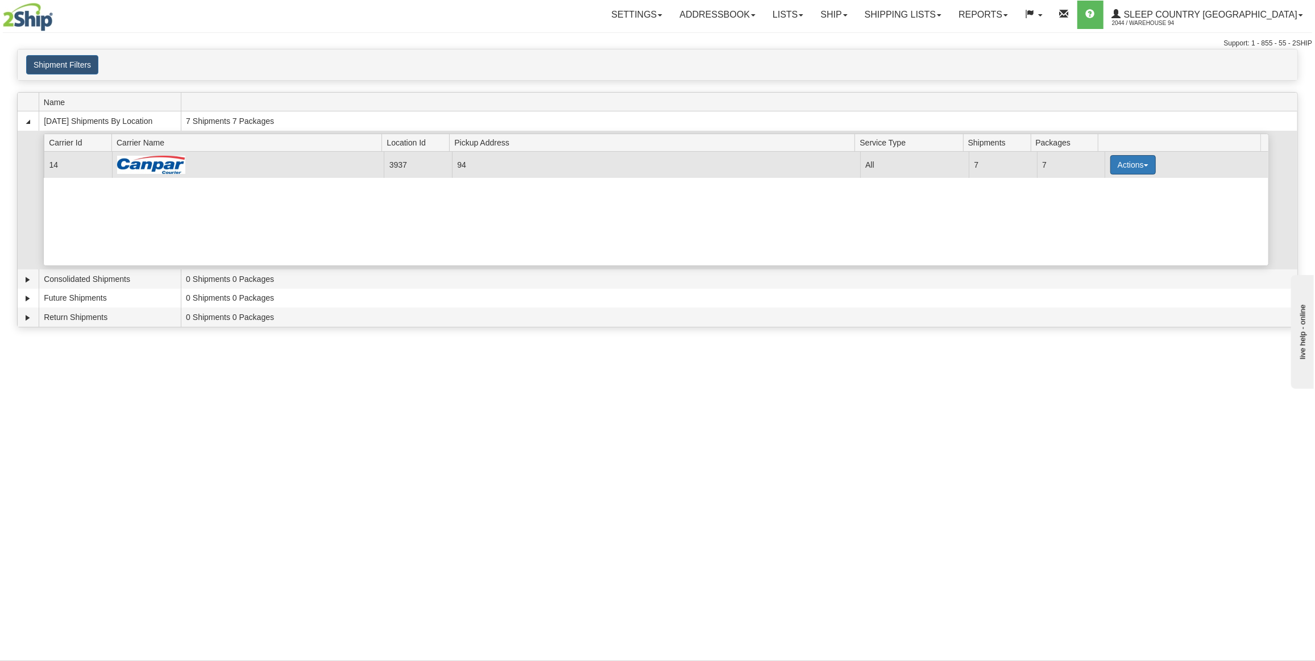
click at [1110, 157] on button "Actions" at bounding box center [1132, 164] width 45 height 19
click at [1108, 242] on link "Print" at bounding box center [1109, 245] width 91 height 15
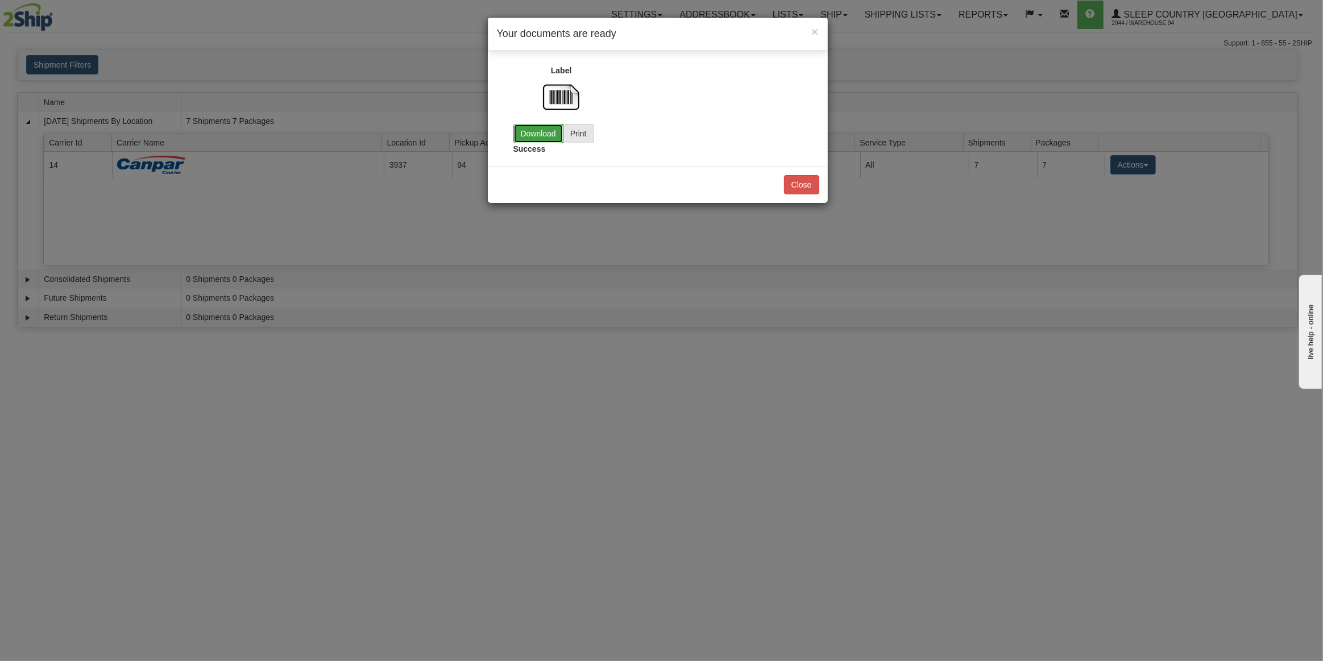
click at [536, 134] on link "Download" at bounding box center [538, 133] width 50 height 19
click at [813, 178] on button "Close" at bounding box center [801, 184] width 35 height 19
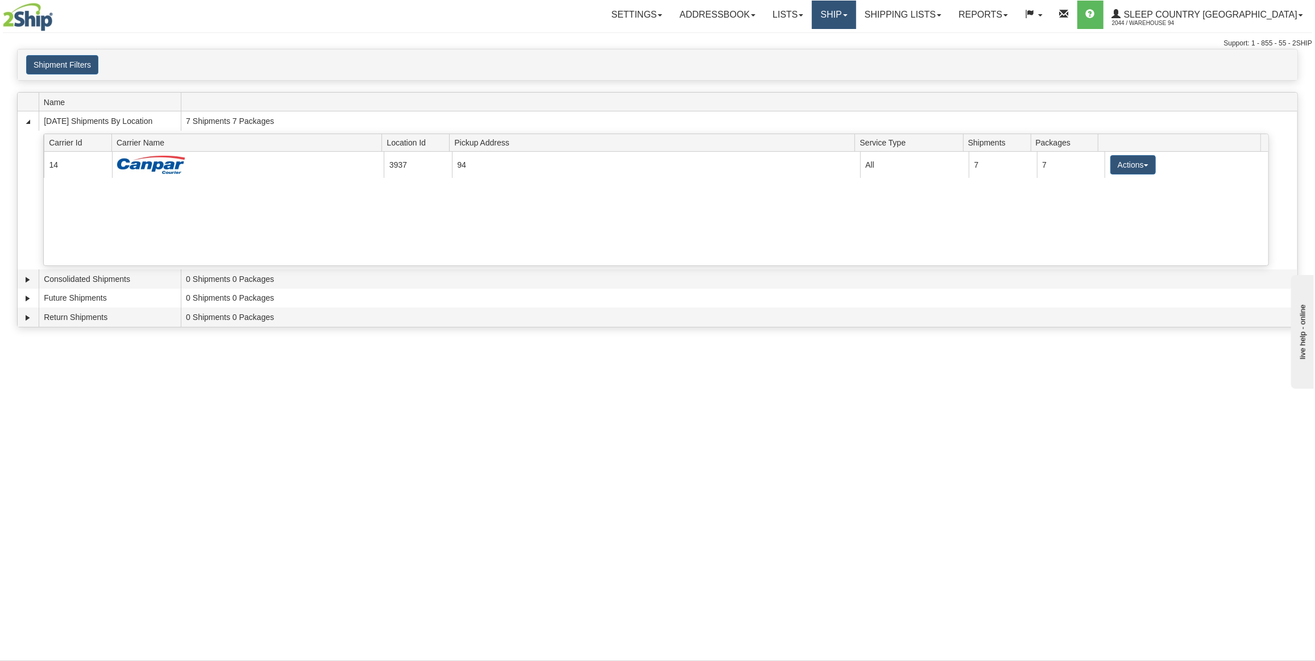
click at [856, 9] on link "Ship" at bounding box center [834, 15] width 44 height 28
click at [807, 41] on span "Ship Screen" at bounding box center [785, 39] width 43 height 9
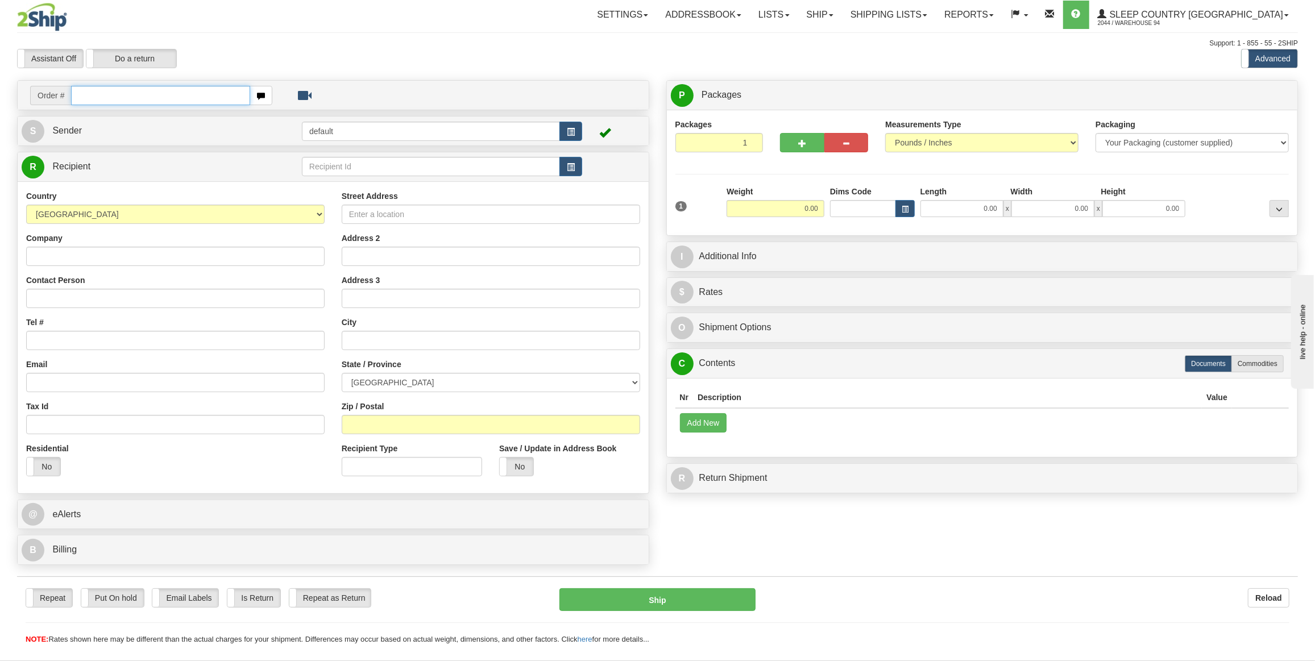
paste input "0063011000410-178175"
type input "0063011000410-178175"
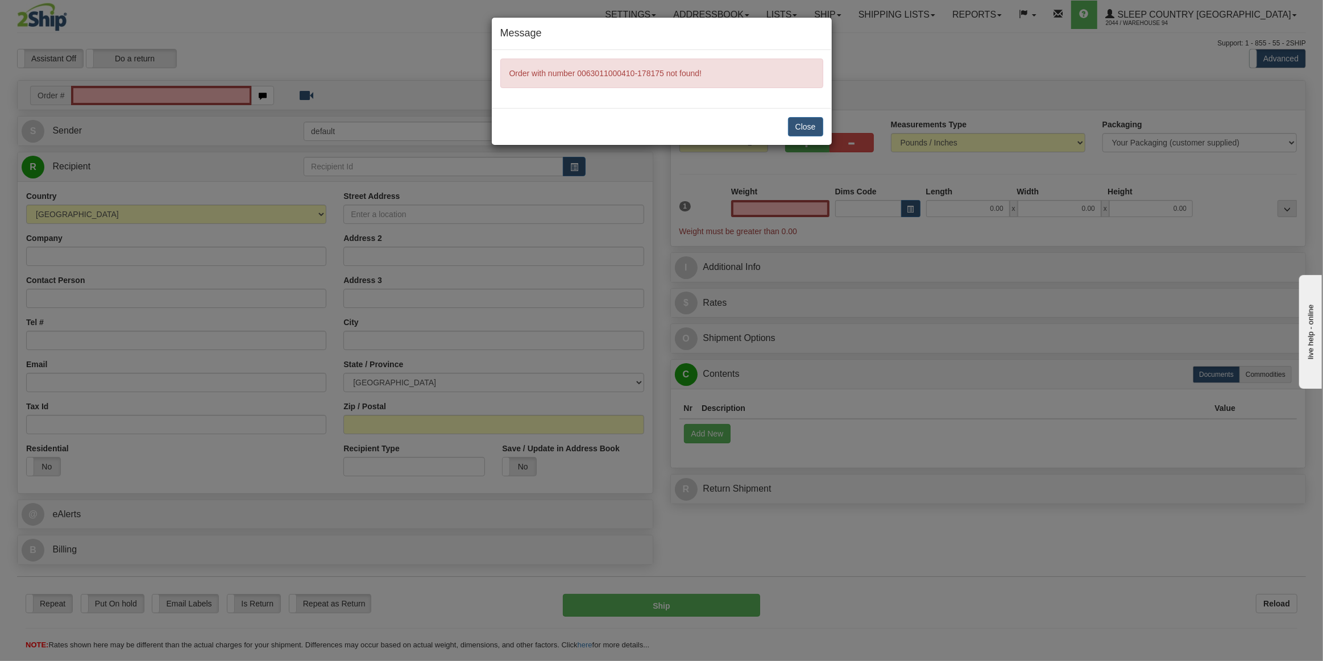
type input "0.00"
click at [785, 141] on div "Close" at bounding box center [662, 126] width 340 height 37
click at [794, 126] on button "Close" at bounding box center [805, 126] width 35 height 19
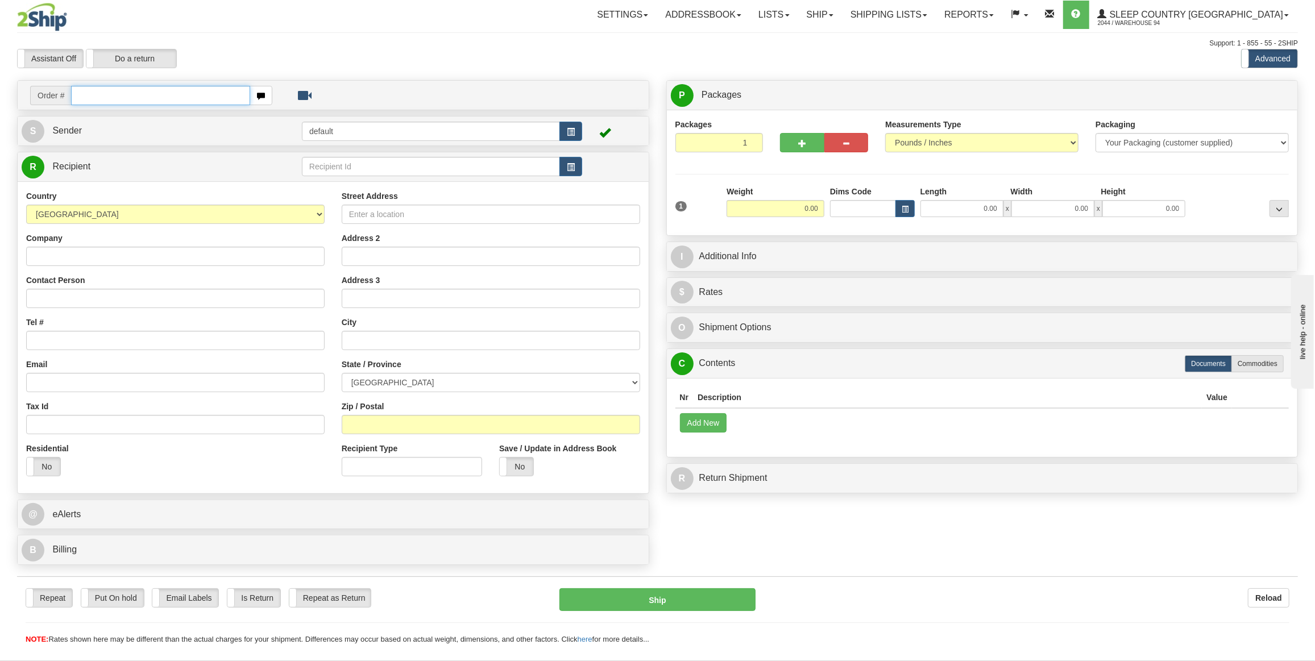
click at [143, 99] on input "text" at bounding box center [160, 95] width 179 height 19
paste input "0063011000410"
type input "0063011000410"
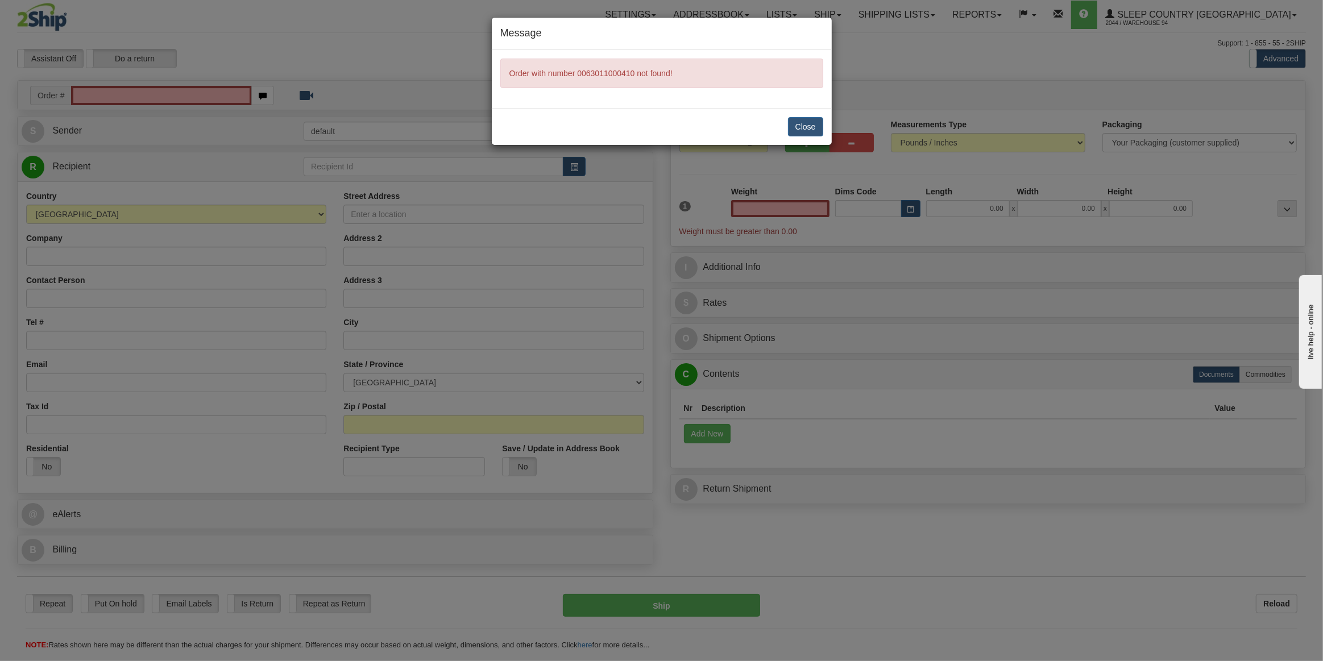
type input "0.00"
click at [803, 123] on button "Close" at bounding box center [805, 126] width 35 height 19
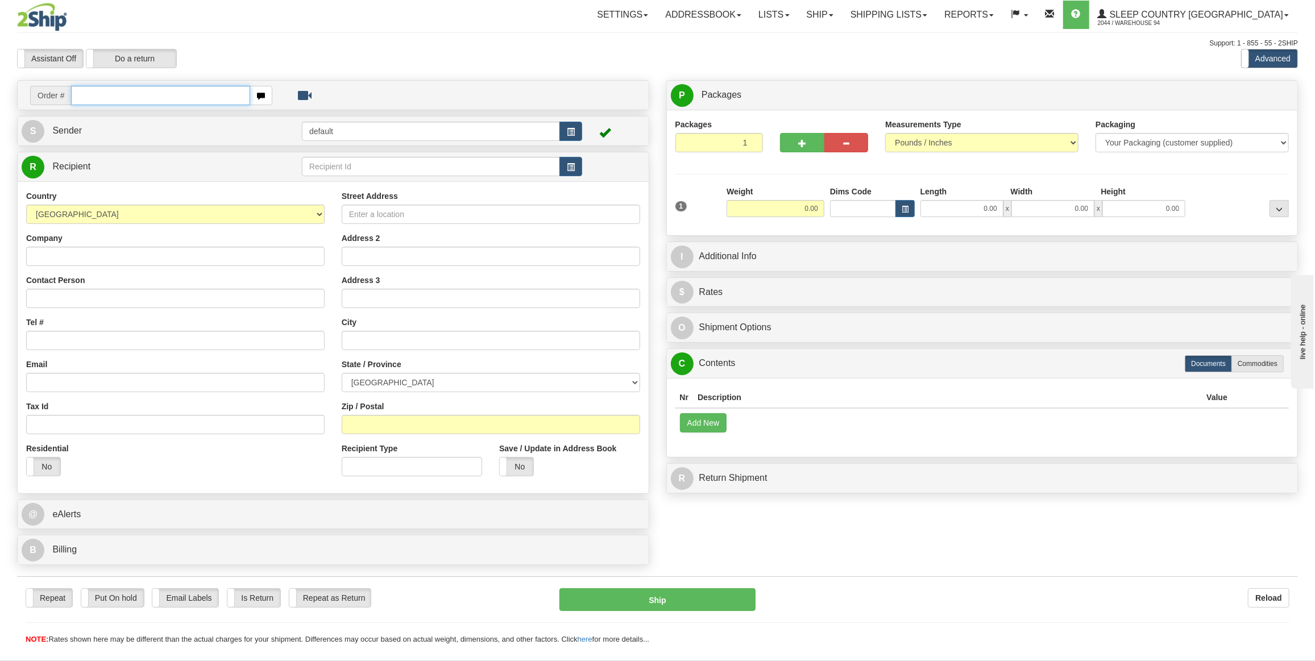
click at [235, 91] on input "text" at bounding box center [160, 95] width 179 height 19
paste input "0063011000410-178175"
type input "0063011000410-178175"
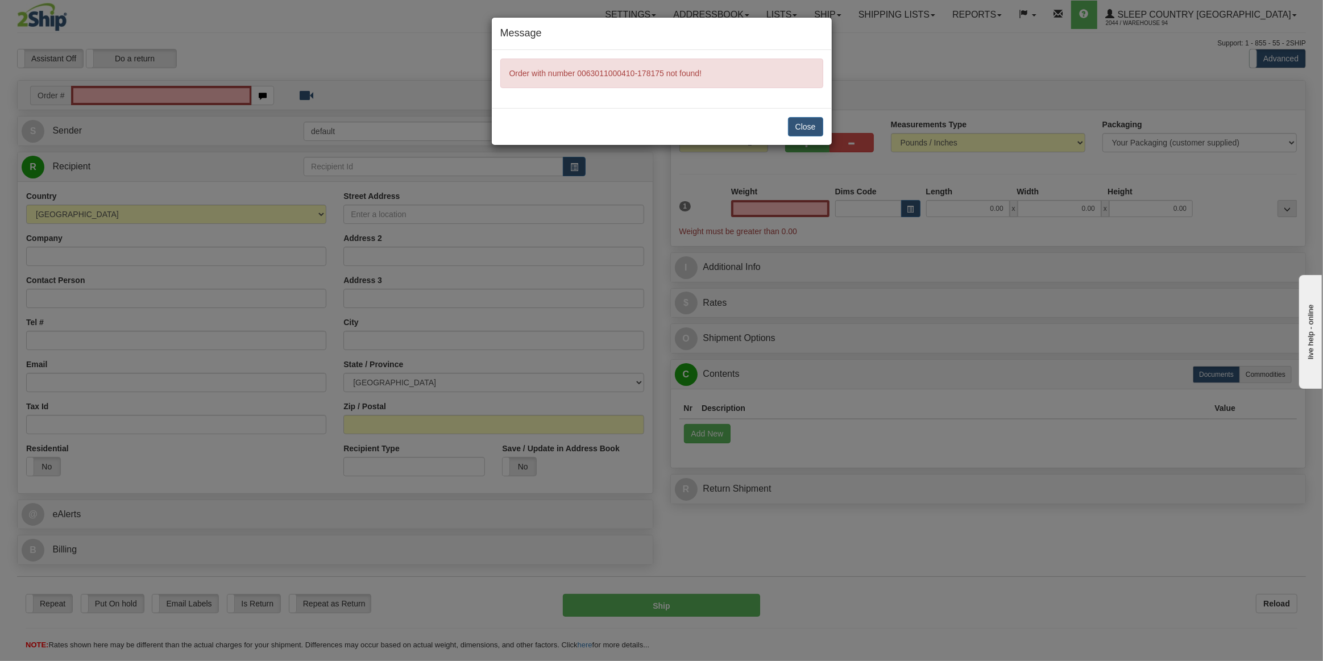
type input "0.00"
click at [817, 118] on button "Close" at bounding box center [805, 126] width 35 height 19
